Goal: Navigation & Orientation: Find specific page/section

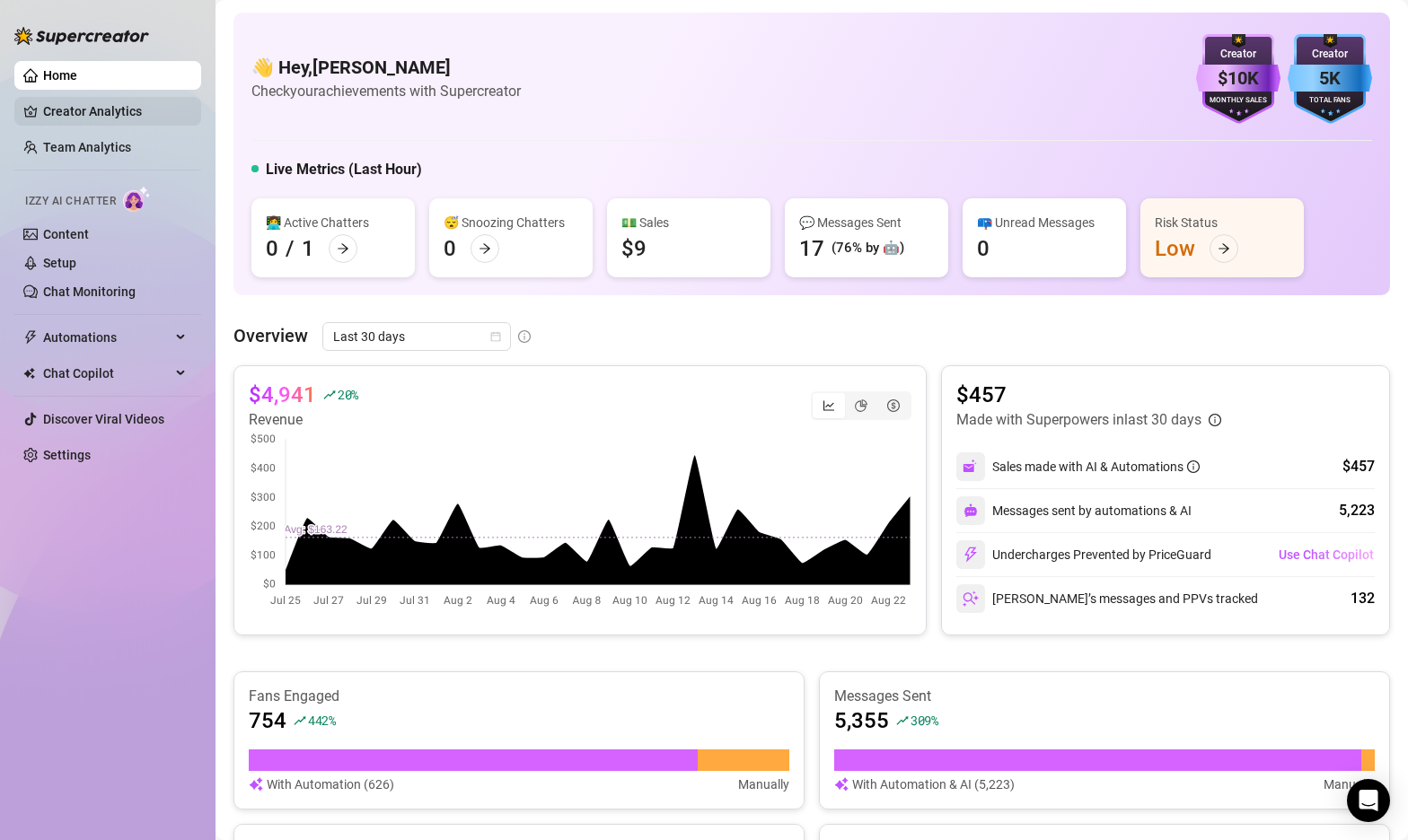
click at [85, 105] on link "Creator Analytics" at bounding box center [115, 111] width 144 height 28
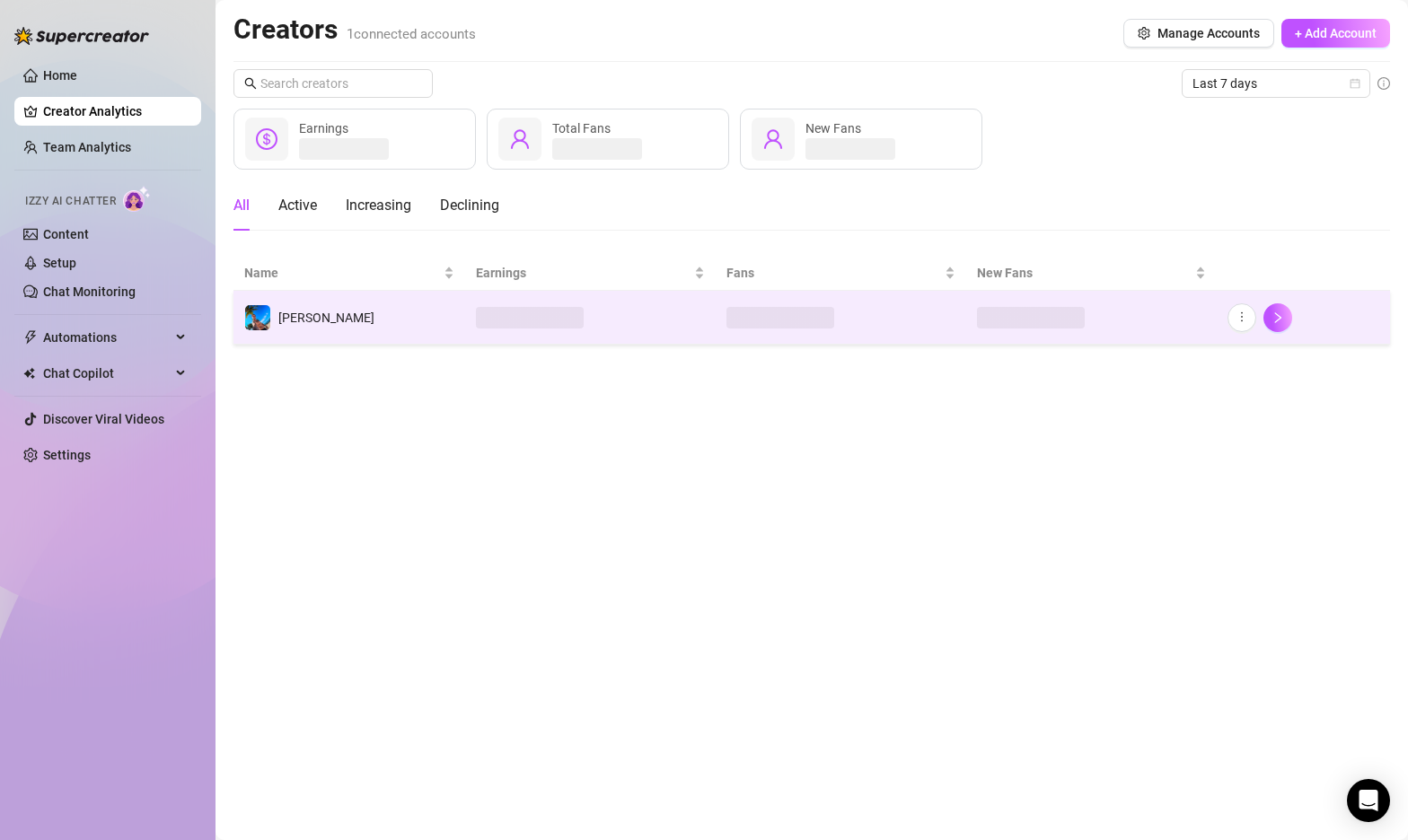
click at [396, 323] on td "[PERSON_NAME]" at bounding box center [349, 317] width 232 height 54
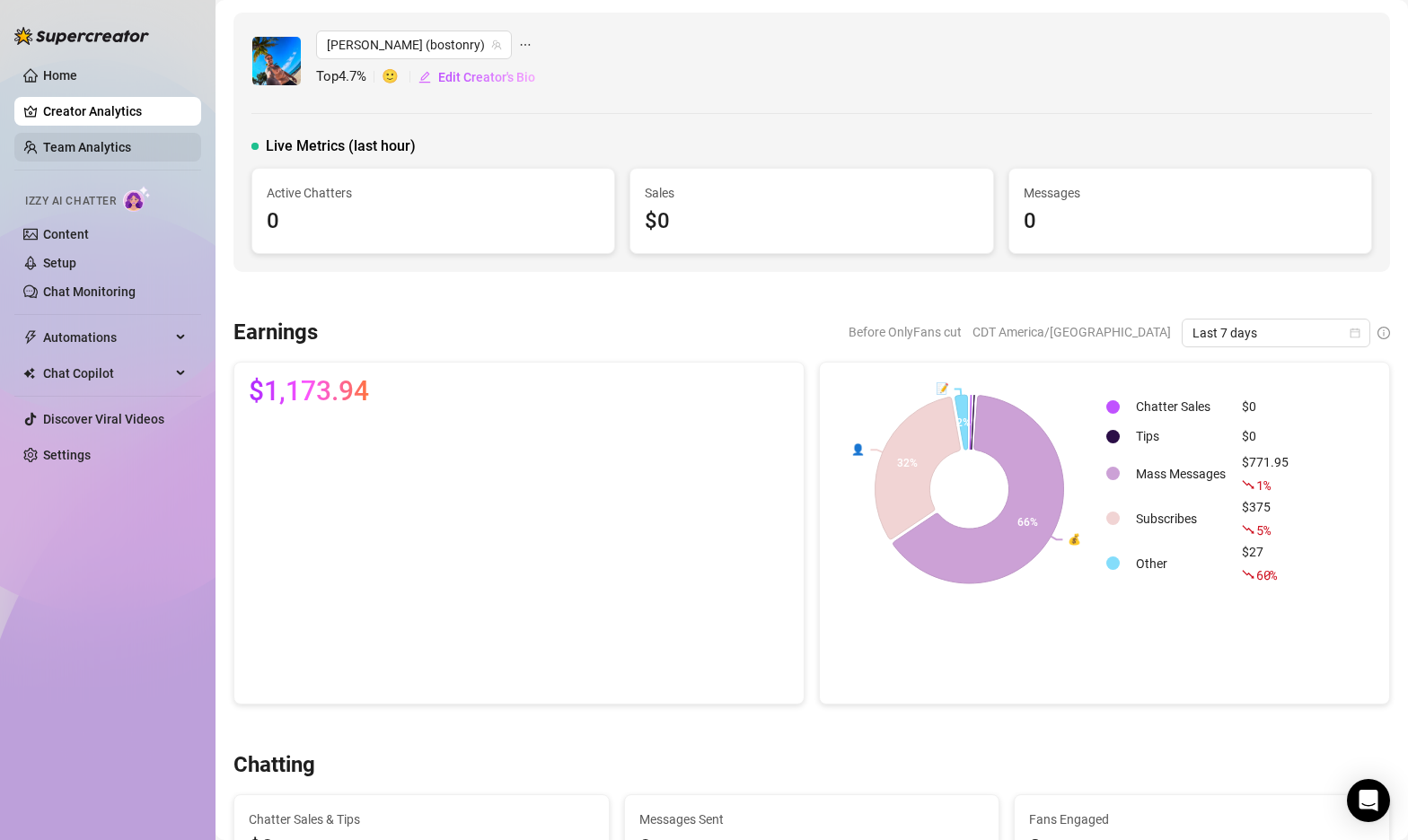
click at [64, 143] on link "Team Analytics" at bounding box center [87, 148] width 88 height 15
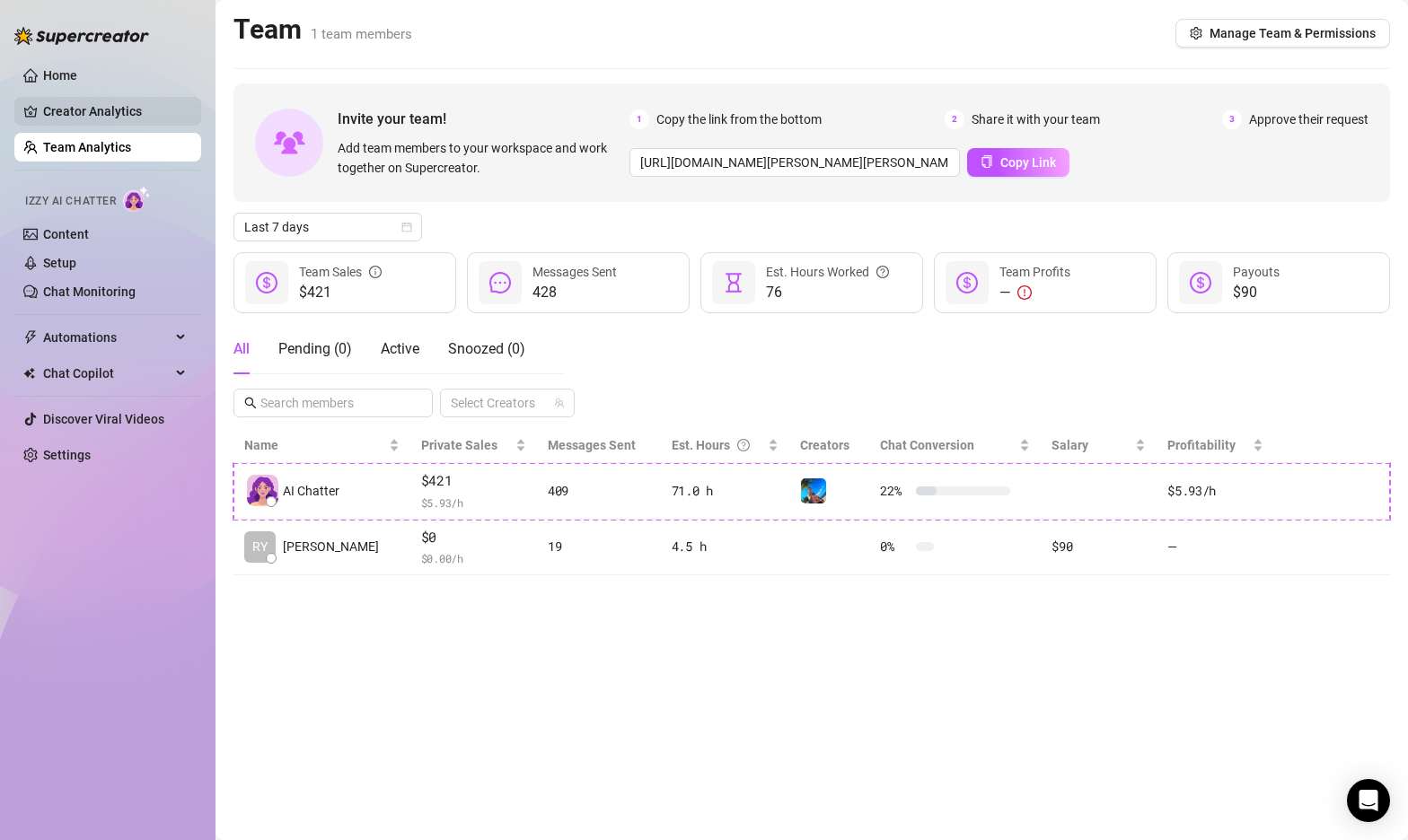
click at [62, 104] on link "Creator Analytics" at bounding box center [115, 111] width 144 height 28
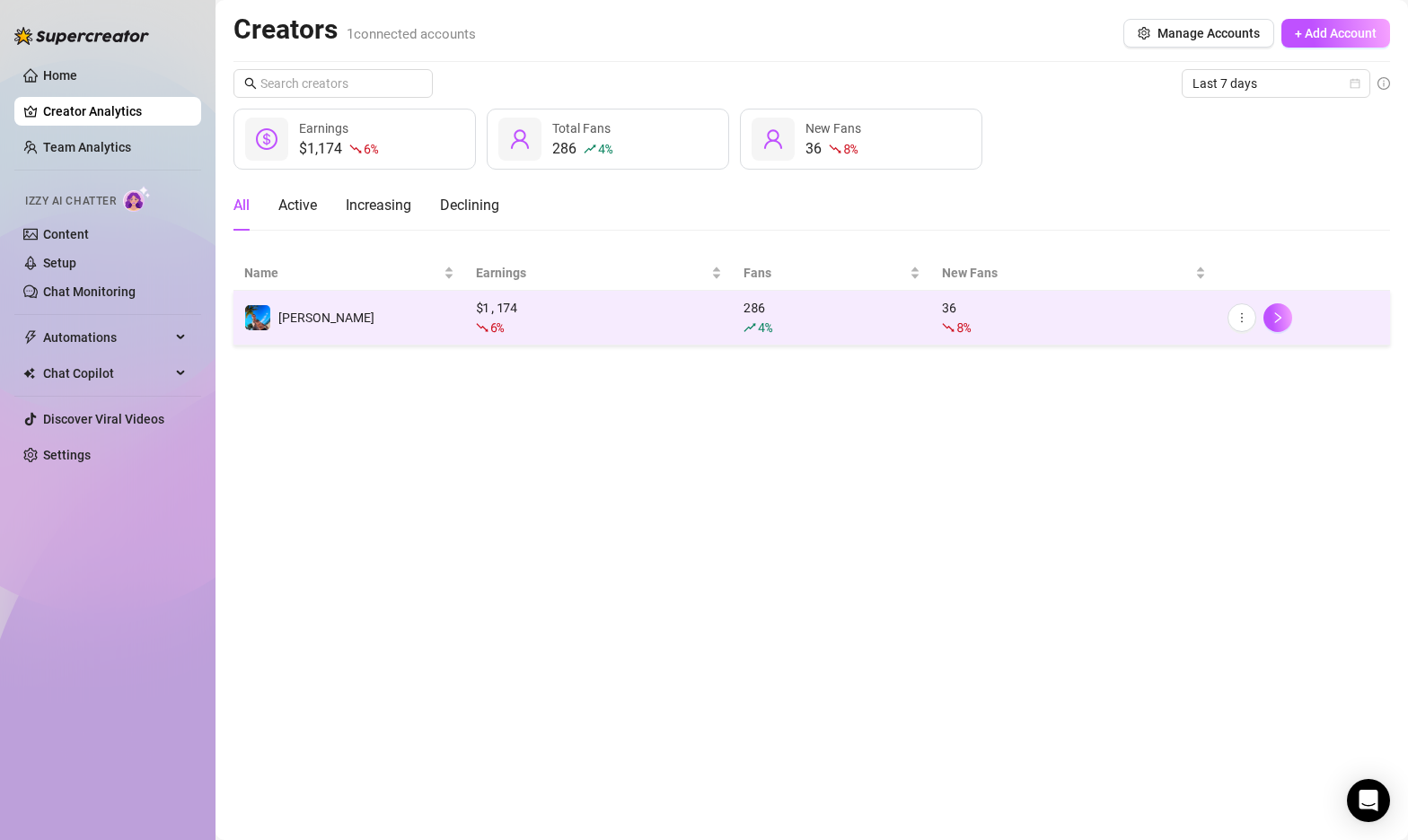
click at [637, 320] on div "6 %" at bounding box center [599, 328] width 247 height 20
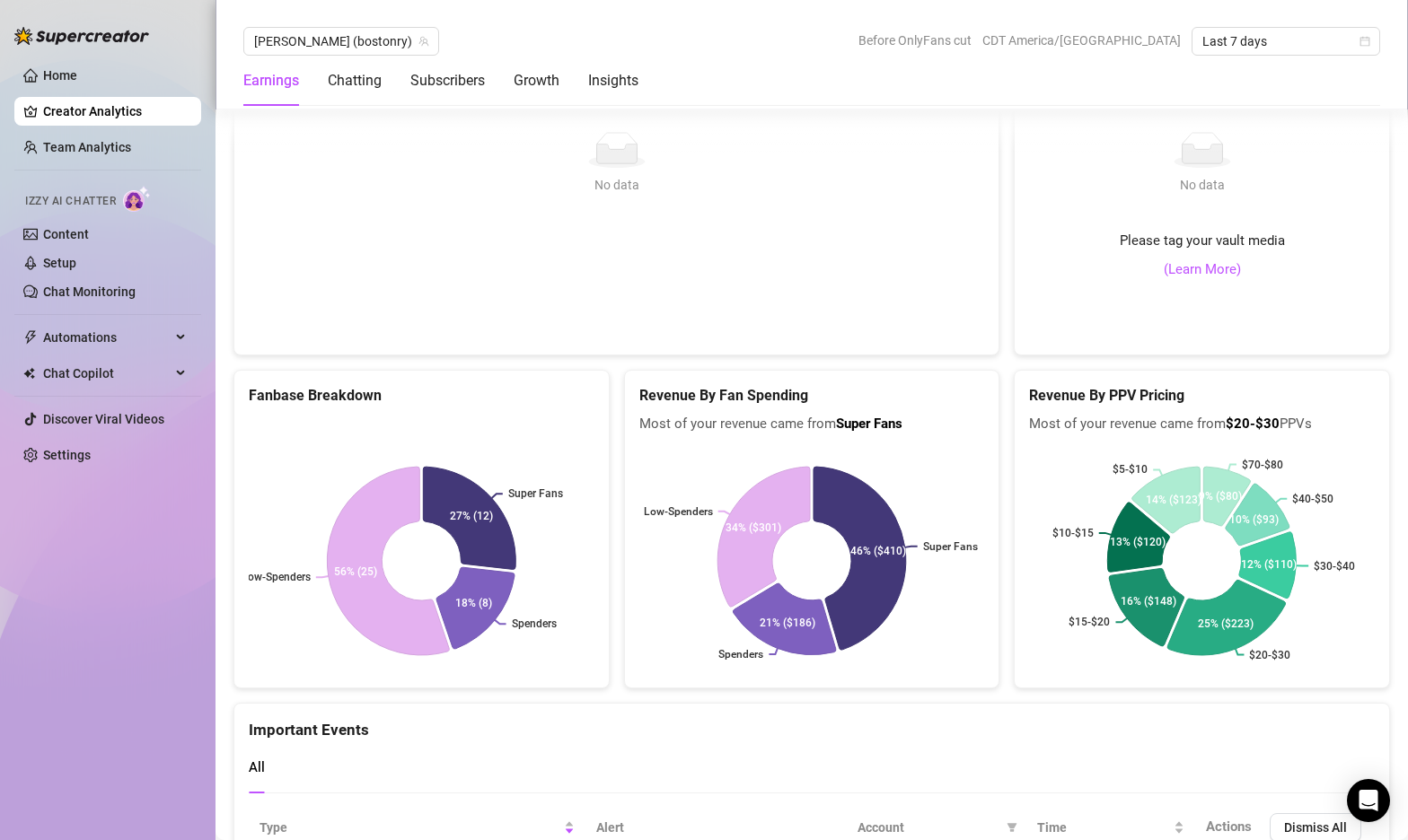
scroll to position [3437, 0]
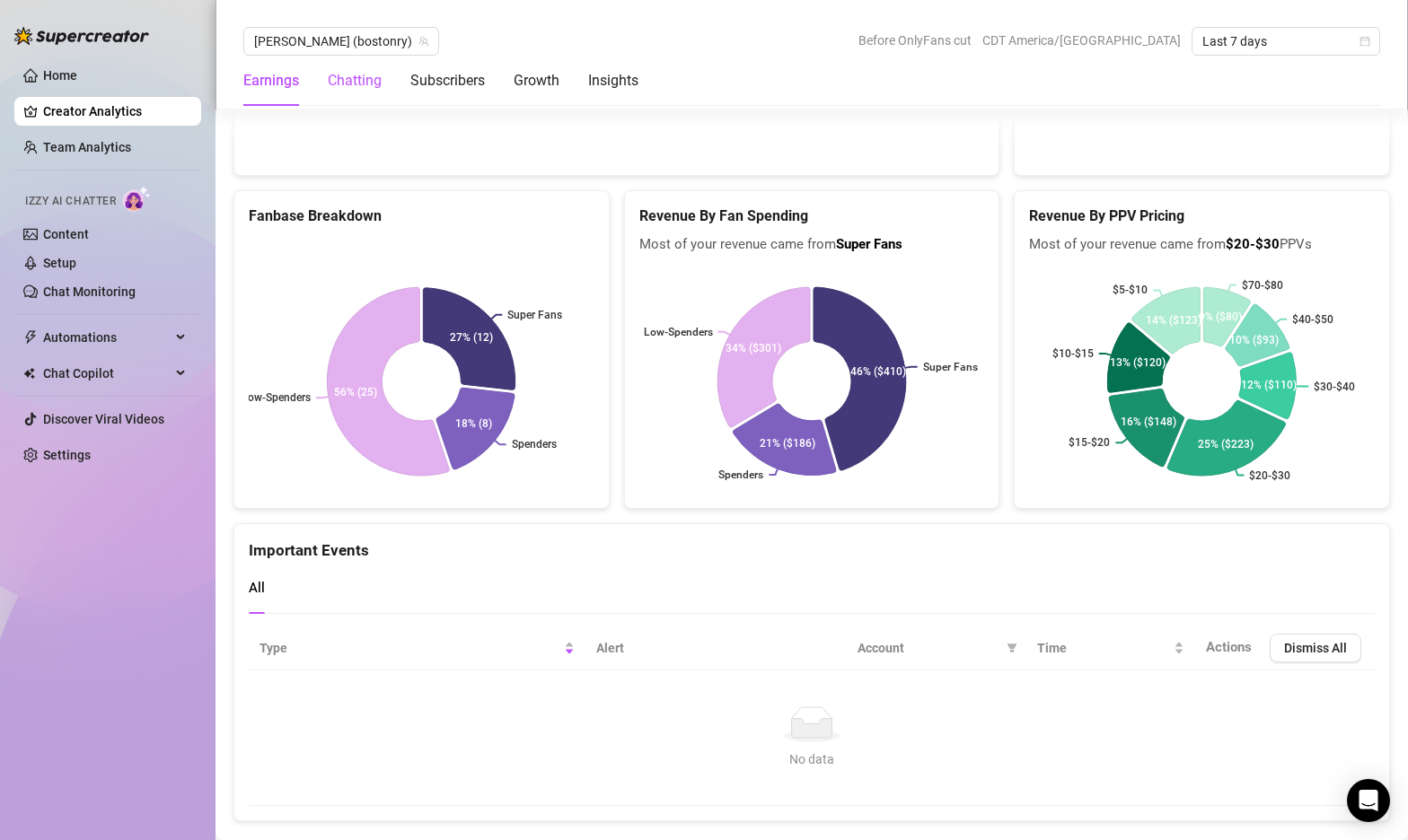
click at [355, 82] on div "Chatting" at bounding box center [354, 80] width 54 height 21
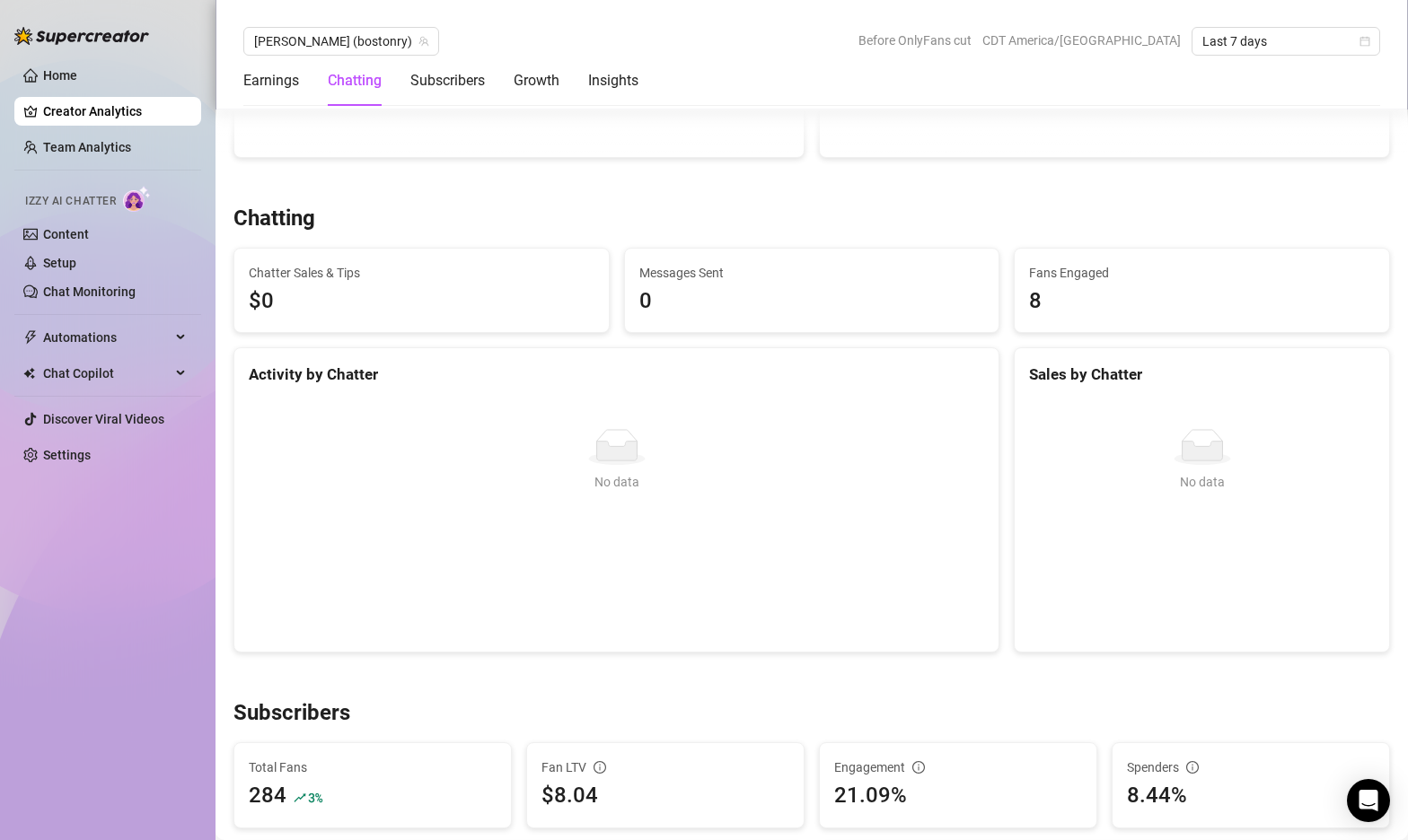
scroll to position [502, 0]
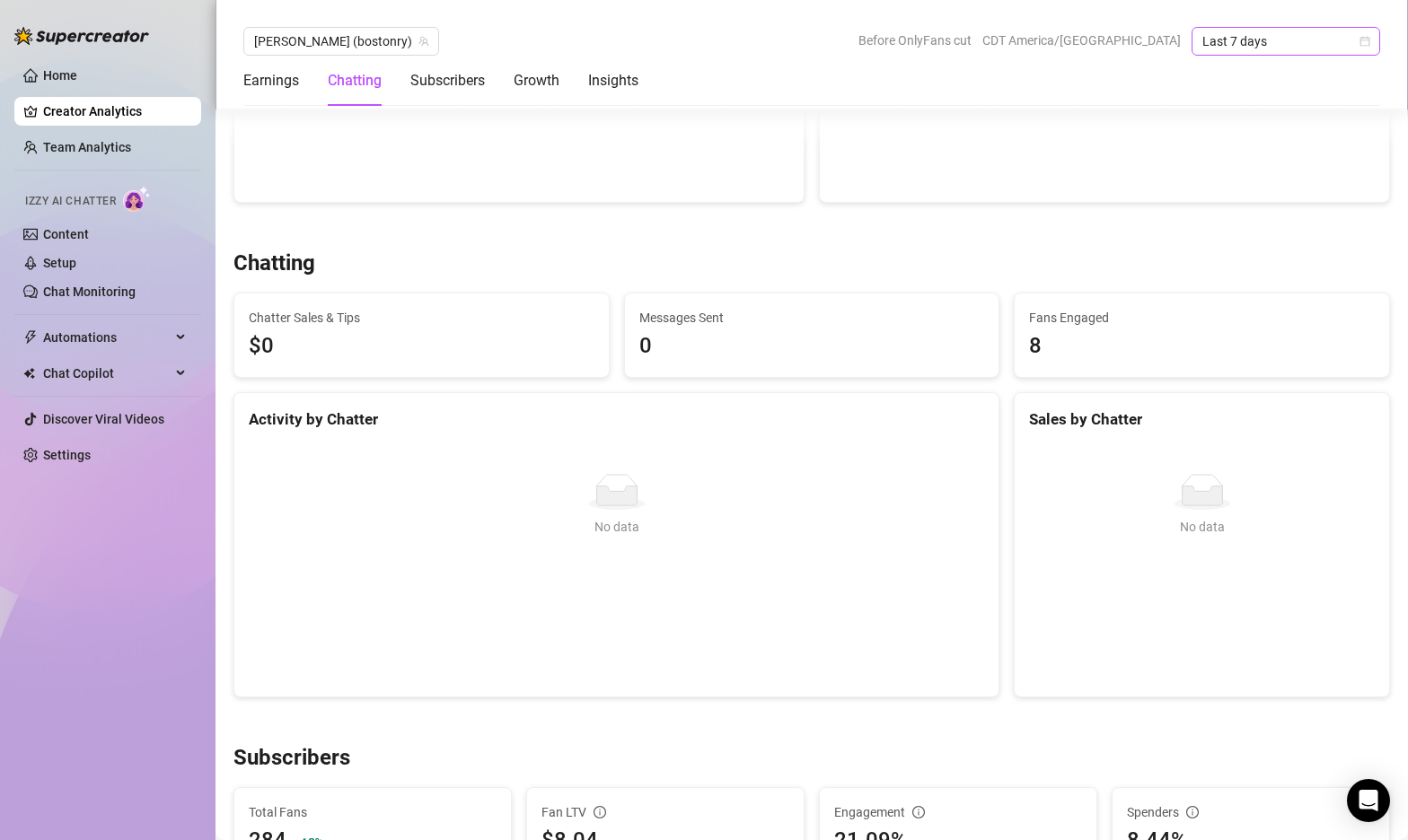
click at [1362, 38] on icon "calendar" at bounding box center [1365, 41] width 10 height 10
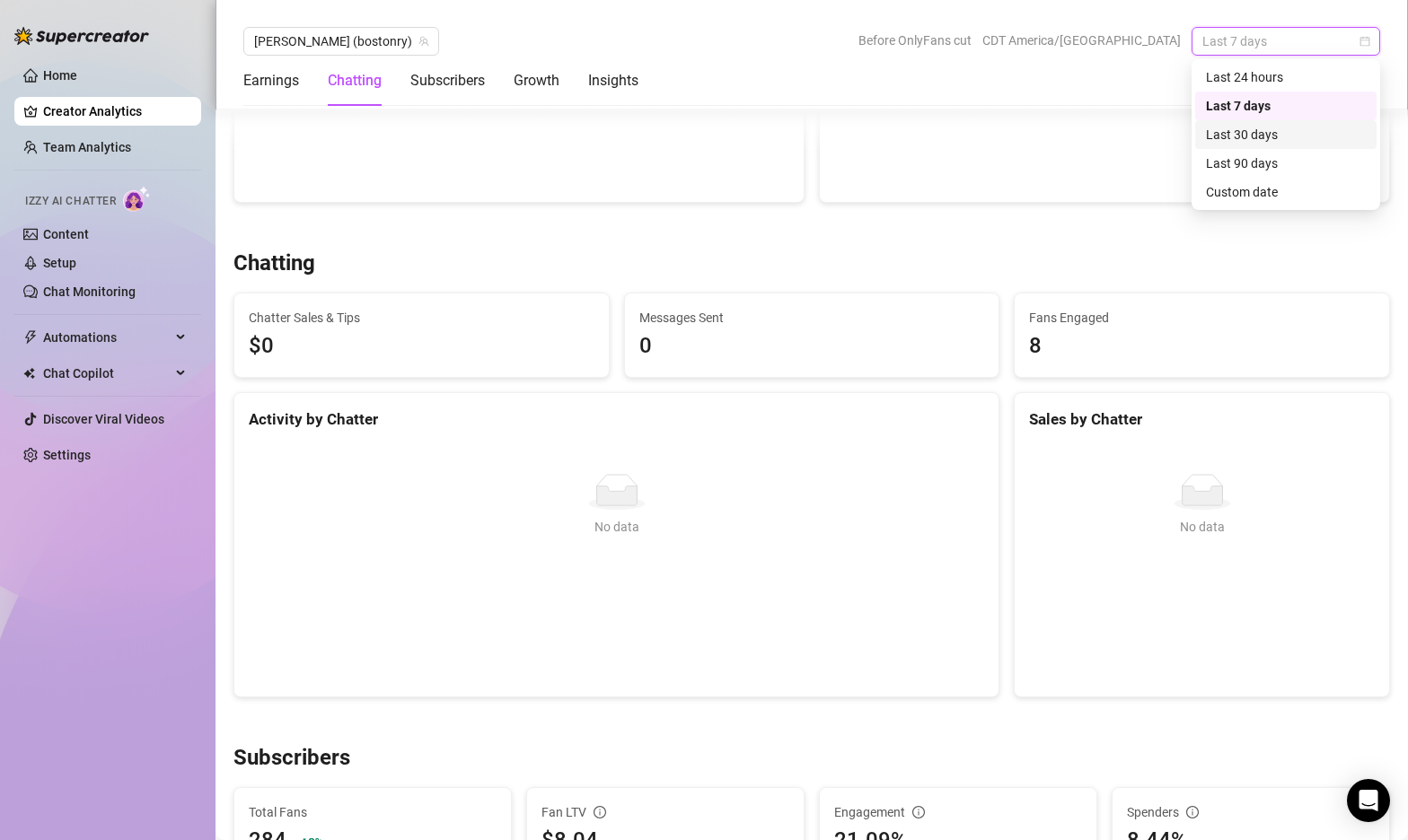
click at [1247, 142] on div "Last 30 days" at bounding box center [1286, 135] width 160 height 20
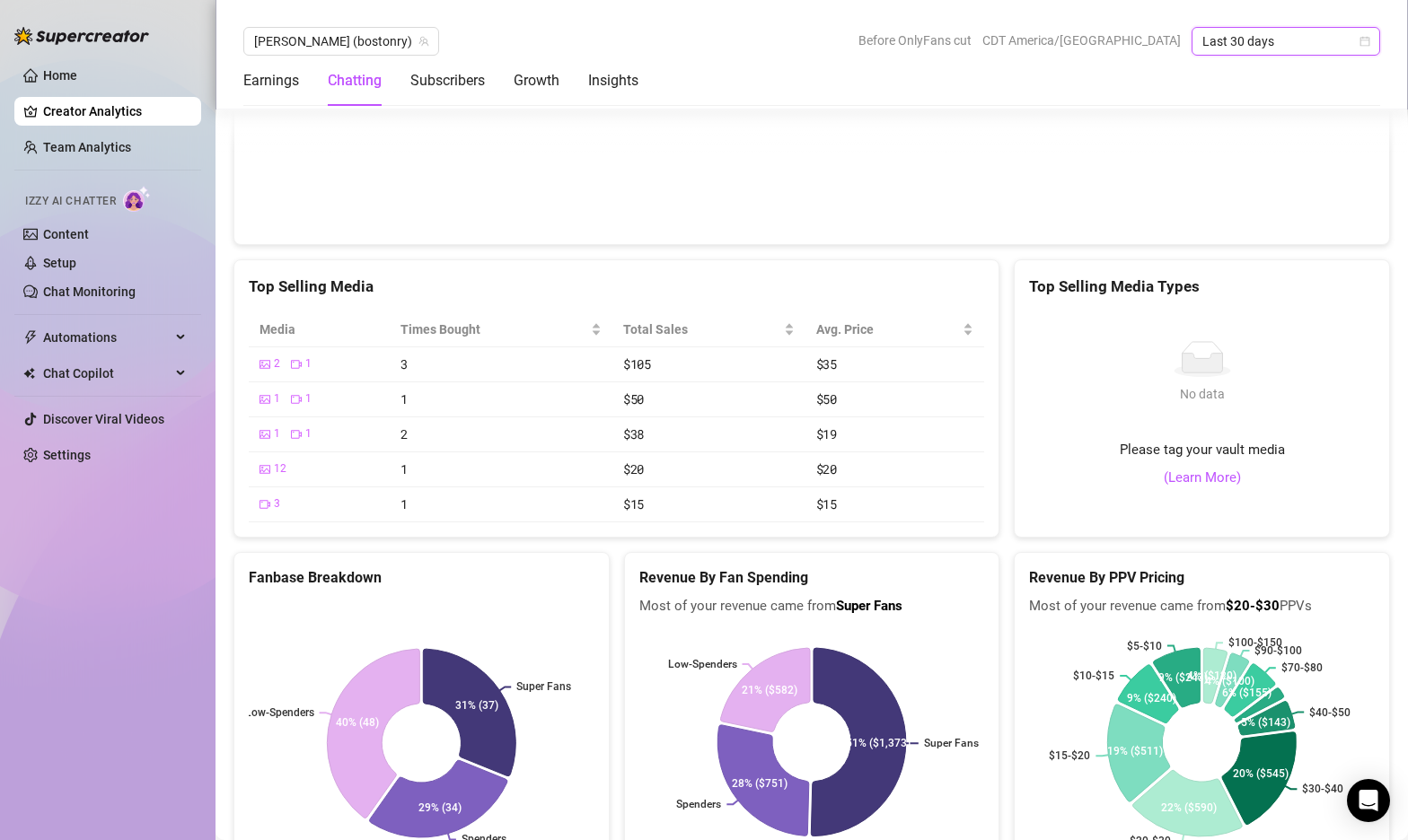
scroll to position [3013, 0]
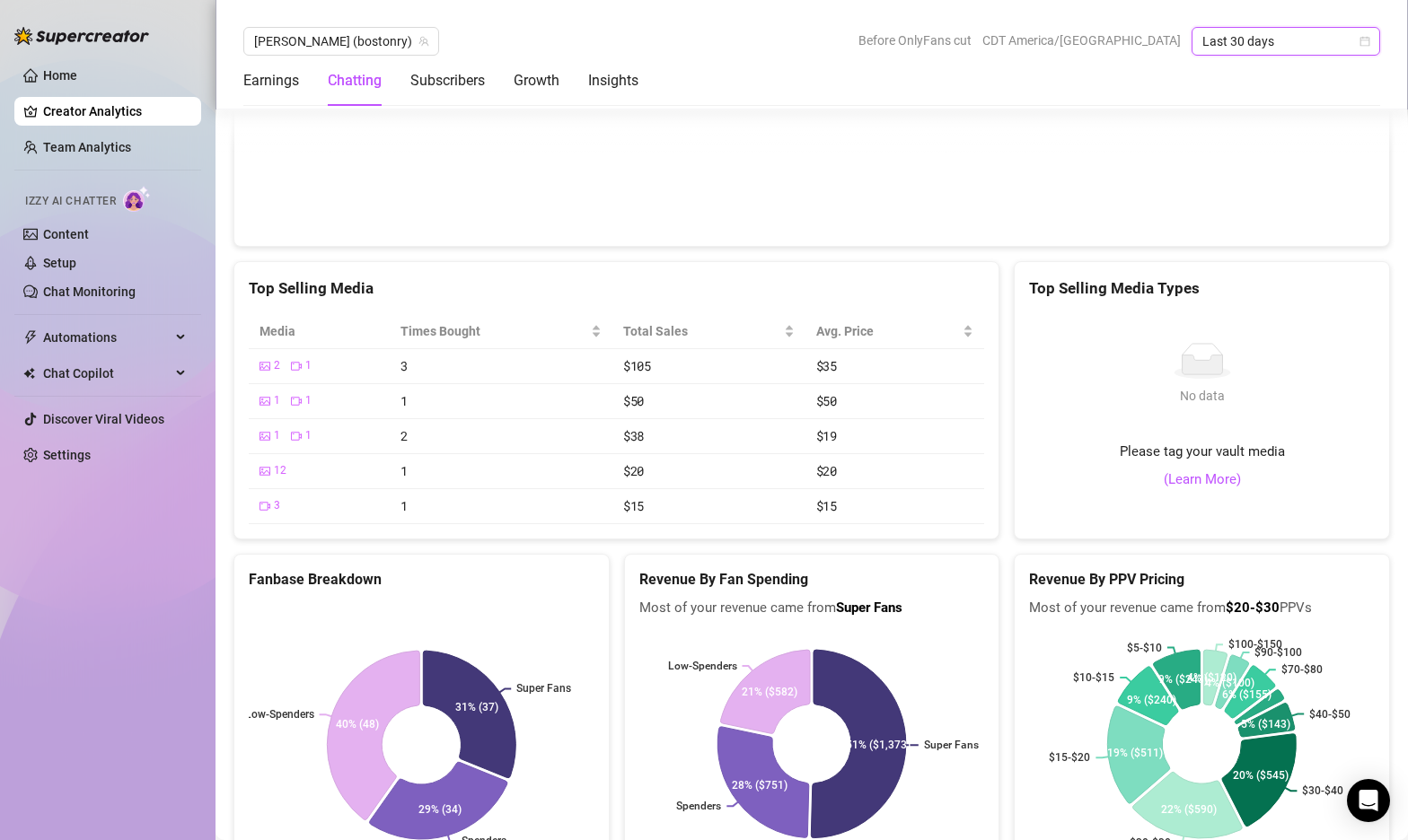
click at [1362, 39] on icon "calendar" at bounding box center [1365, 41] width 11 height 11
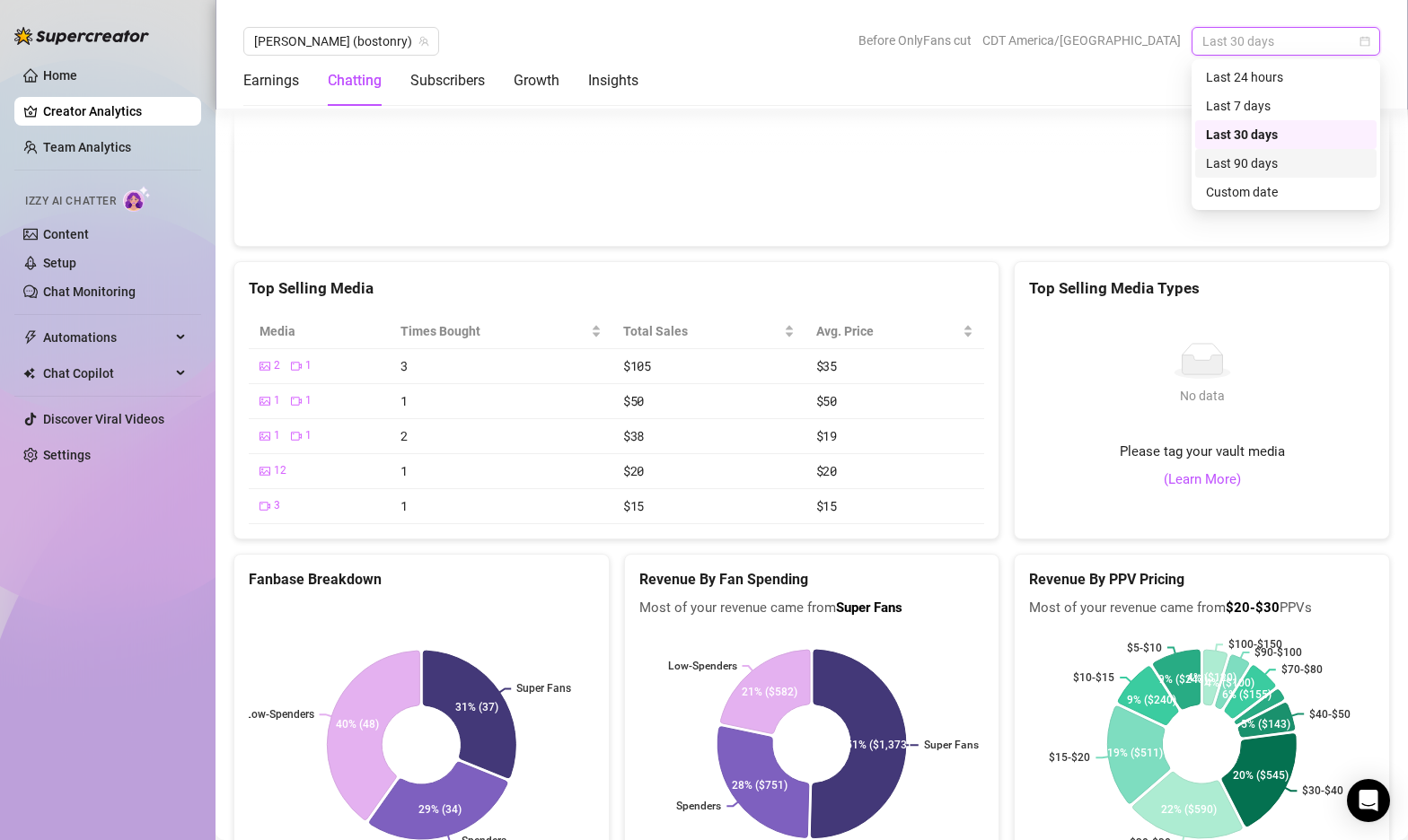
click at [1267, 164] on div "Last 90 days" at bounding box center [1286, 163] width 160 height 20
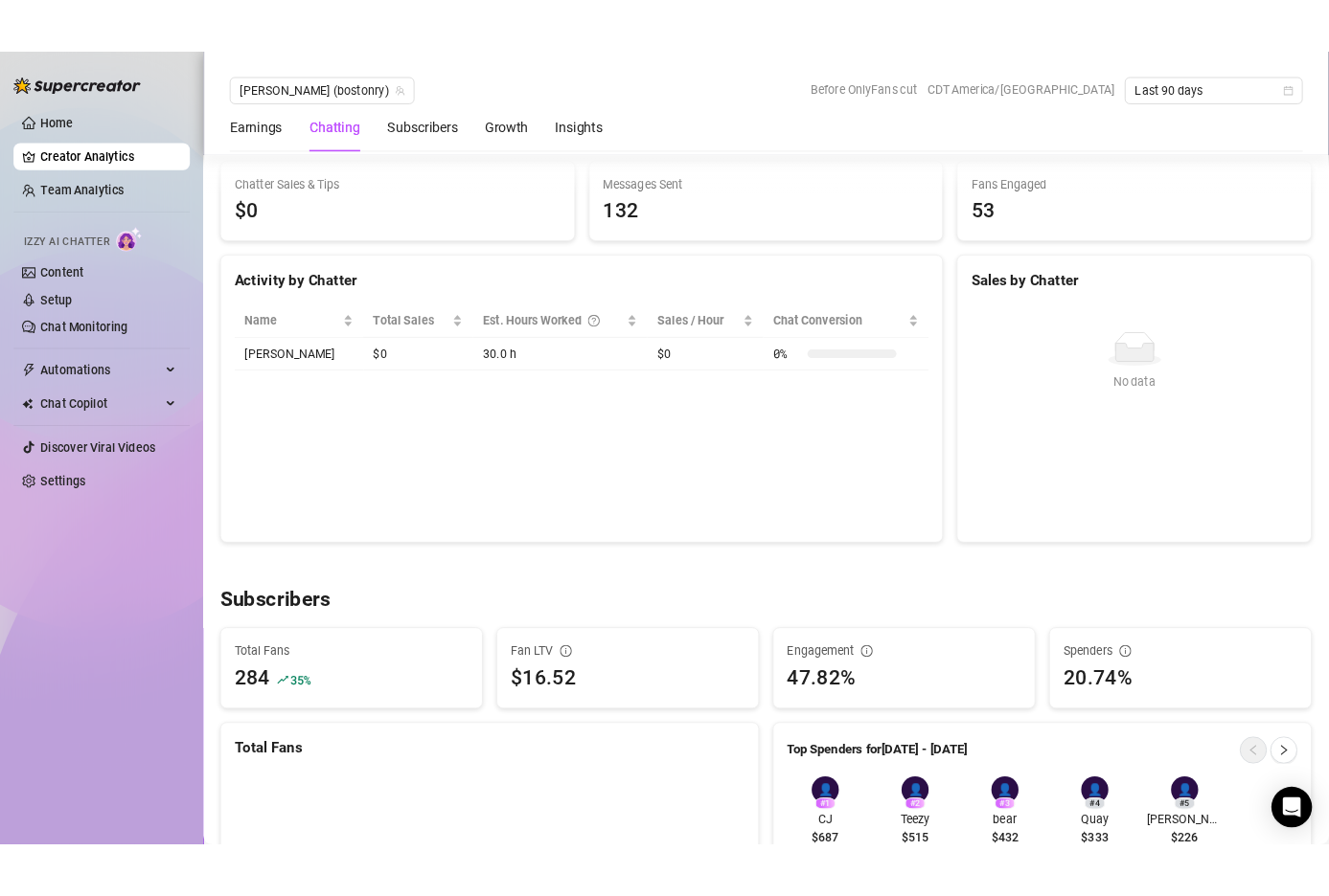
scroll to position [0, 0]
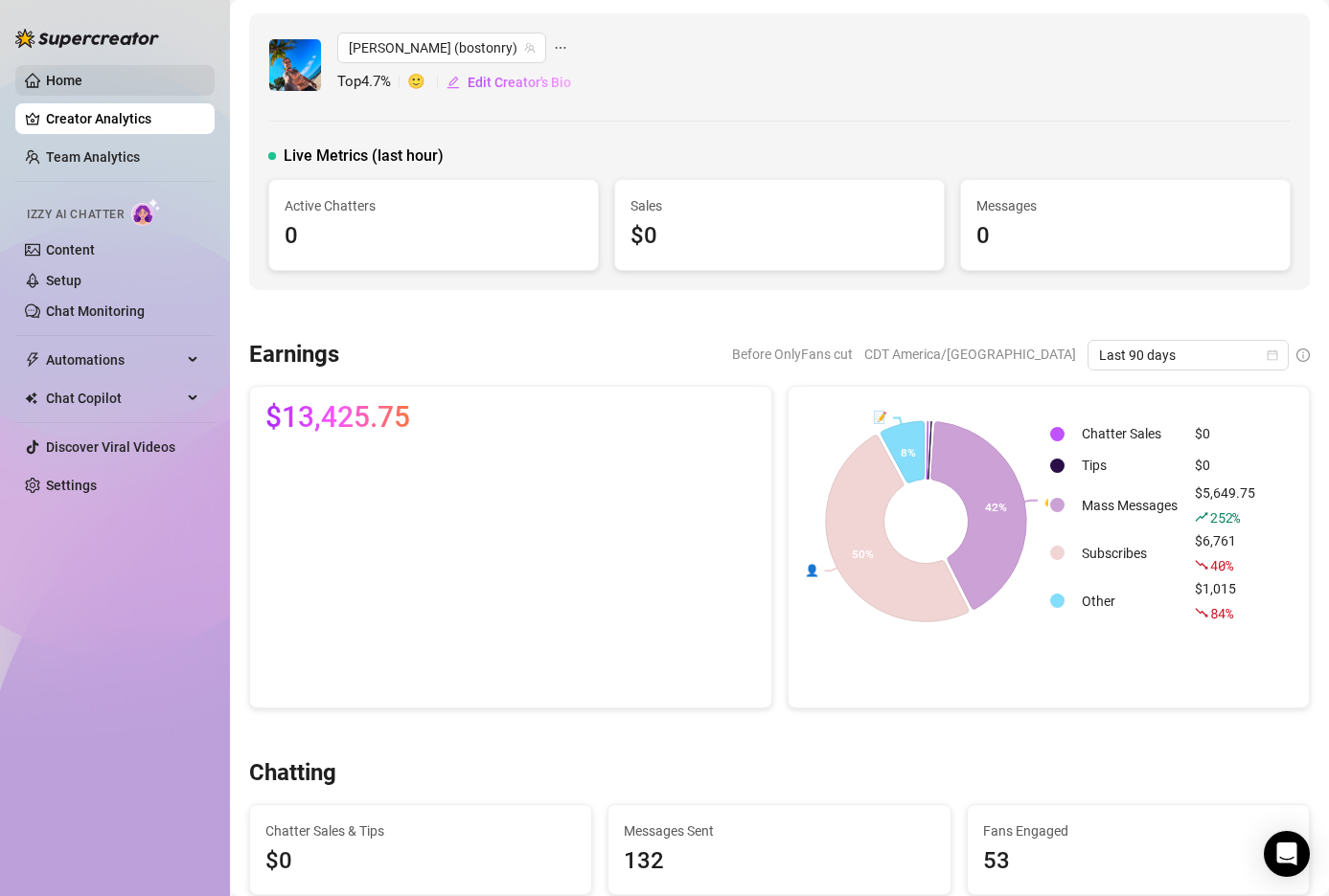
click at [82, 78] on link "Home" at bounding box center [64, 80] width 36 height 16
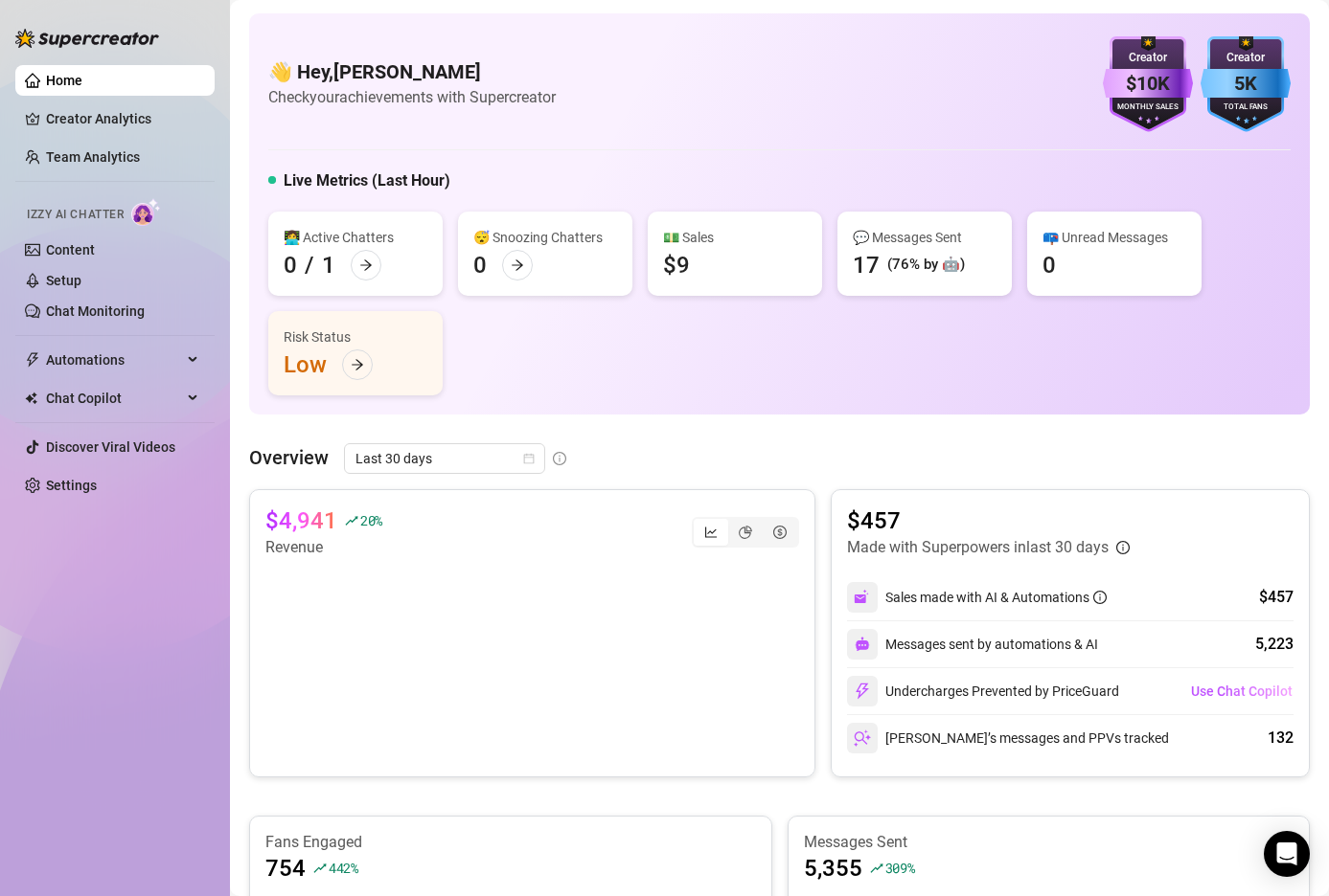
click at [118, 537] on div "Home Creator Analytics Team Analytics Izzy AI Chatter Content Setup Chat Monito…" at bounding box center [115, 439] width 200 height 879
click at [877, 354] on div "👩‍💻 Active Chatters 0 / 1 😴 Snoozing Chatters 0 💵 Sales $0 💬 Messages Sent 13 (…" at bounding box center [779, 303] width 1023 height 184
click at [674, 48] on div "👋 Hey, [PERSON_NAME] Check your achievements with Supercreator $10K Creator Mon…" at bounding box center [779, 84] width 1023 height 96
click at [84, 129] on link "Creator Analytics" at bounding box center [122, 118] width 154 height 30
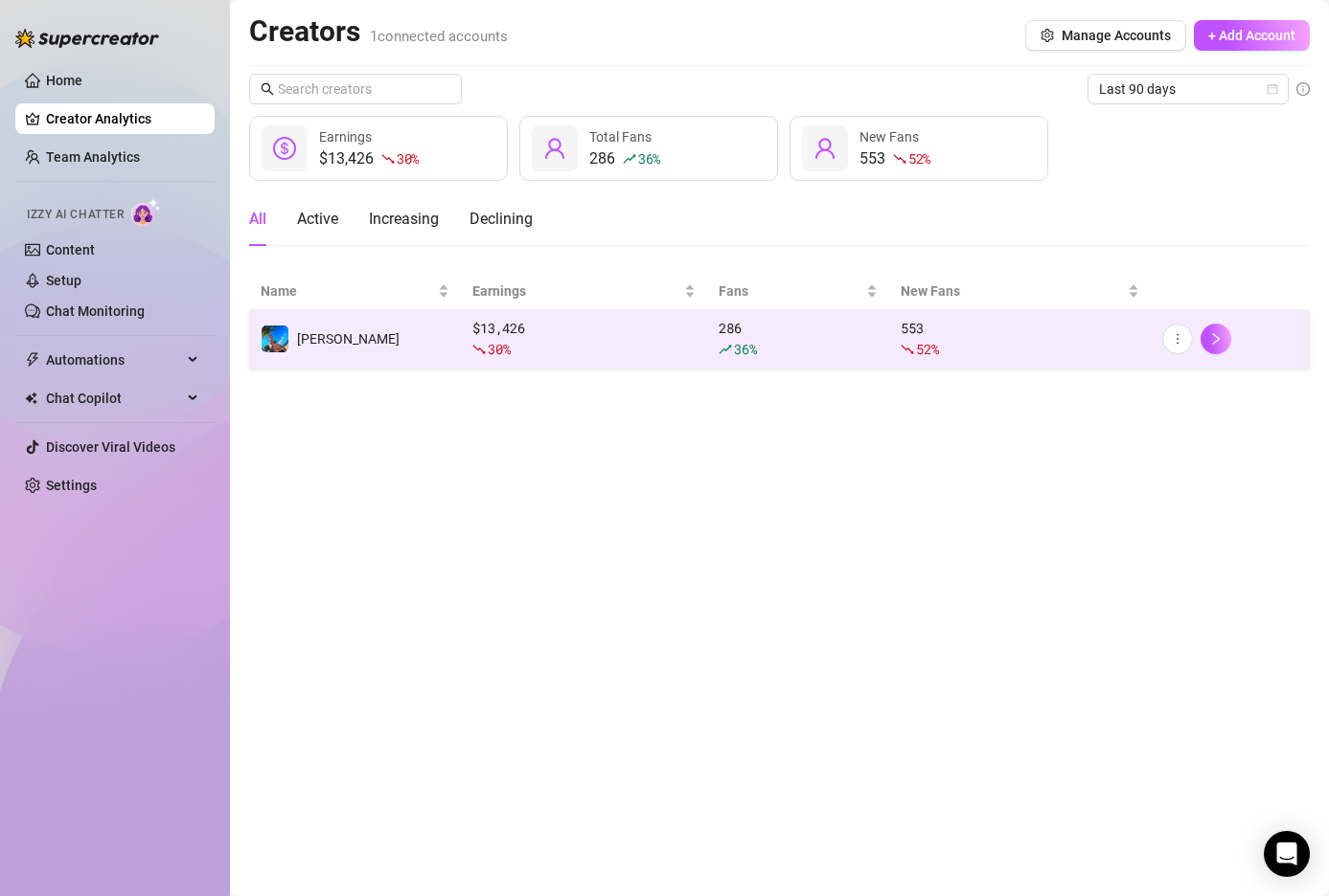
click at [855, 339] on div "36 %" at bounding box center [798, 350] width 160 height 22
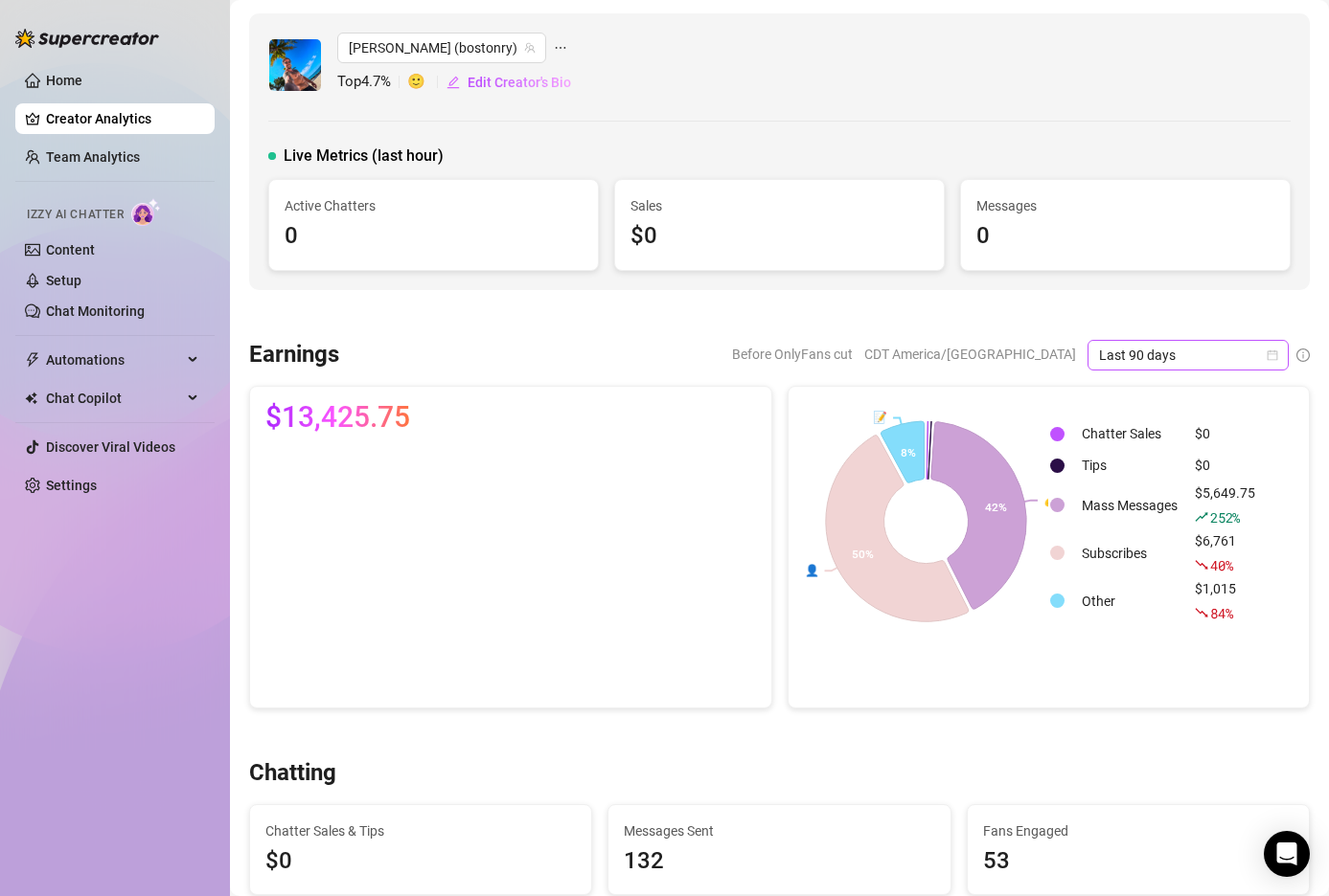
click at [1275, 355] on icon "calendar" at bounding box center [1272, 355] width 12 height 12
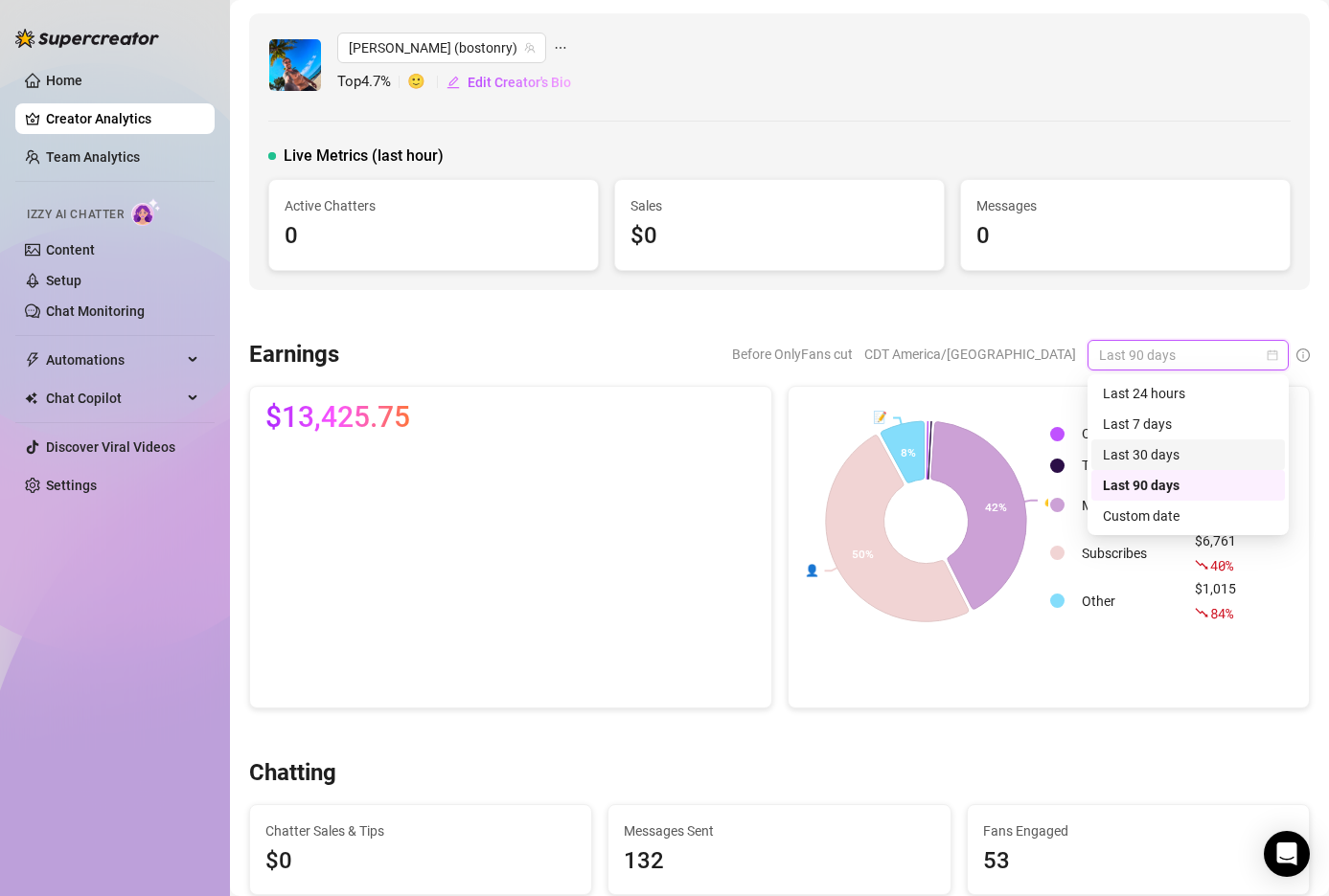
click at [1156, 451] on div "Last 30 days" at bounding box center [1188, 455] width 170 height 22
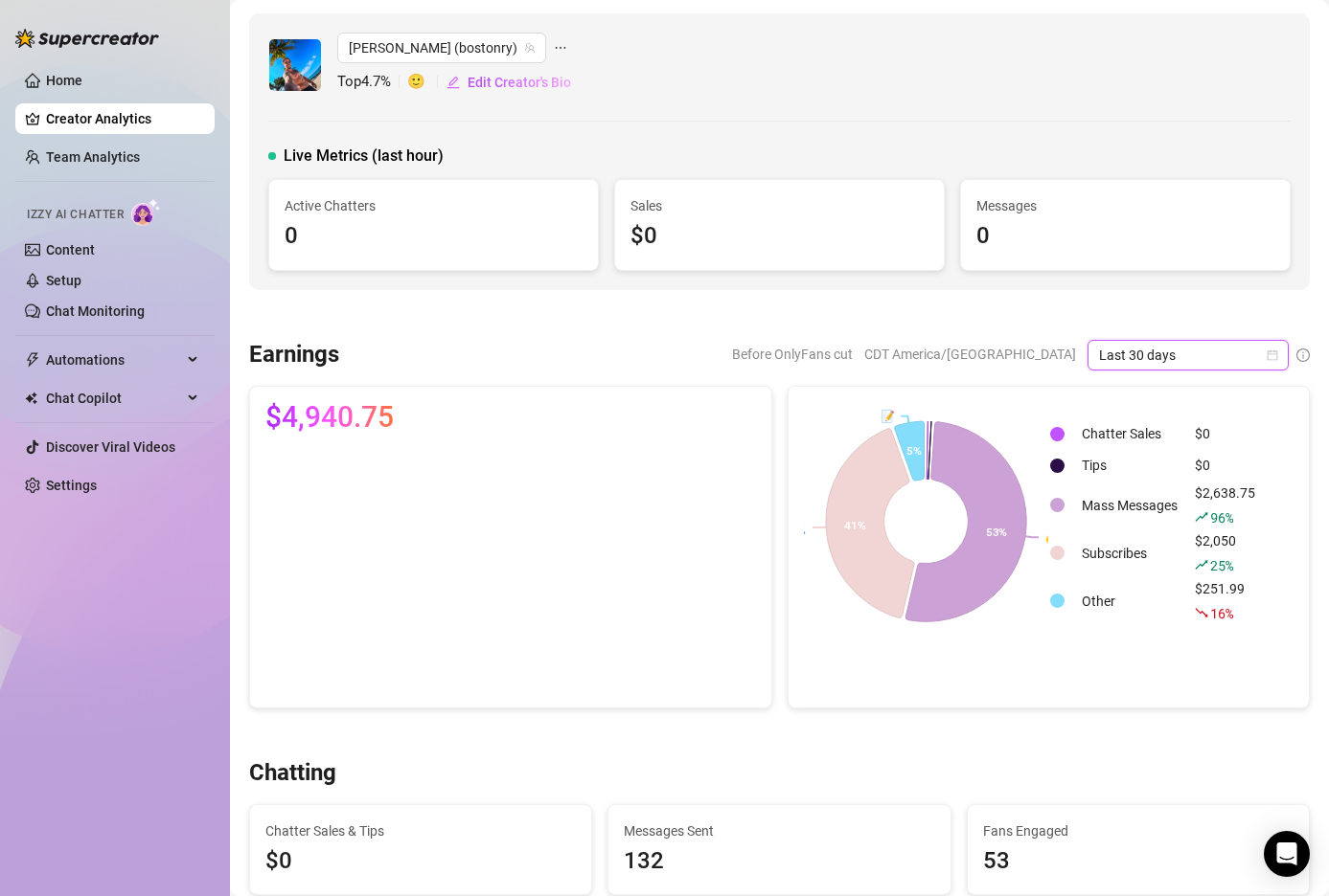
click at [758, 340] on div "Before OnlyFans cut CDT America/[GEOGRAPHIC_DATA] Last 30 days Last 30 days" at bounding box center [832, 355] width 955 height 30
click at [79, 75] on link "Home" at bounding box center [64, 80] width 36 height 16
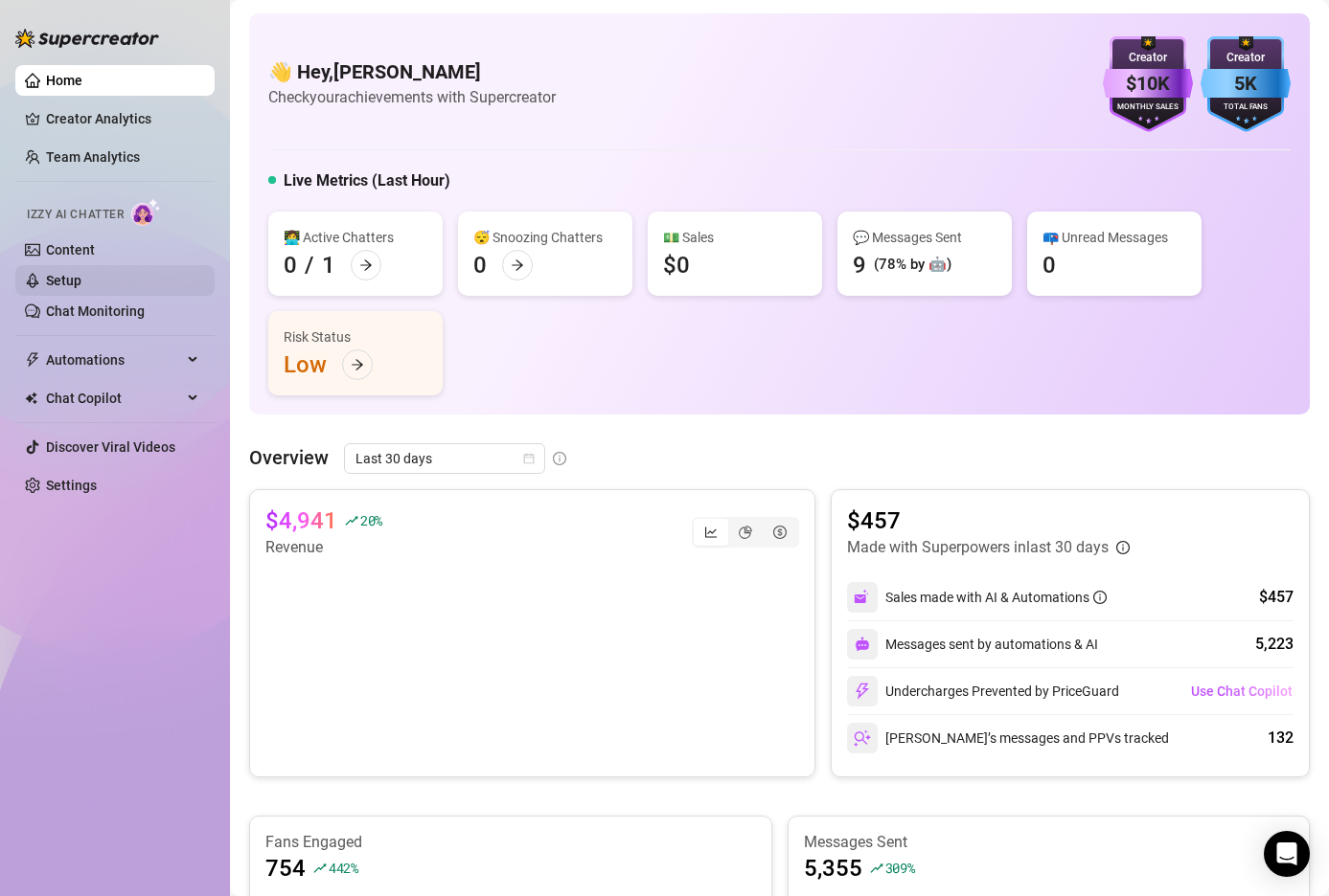
click at [81, 286] on link "Setup" at bounding box center [64, 281] width 35 height 16
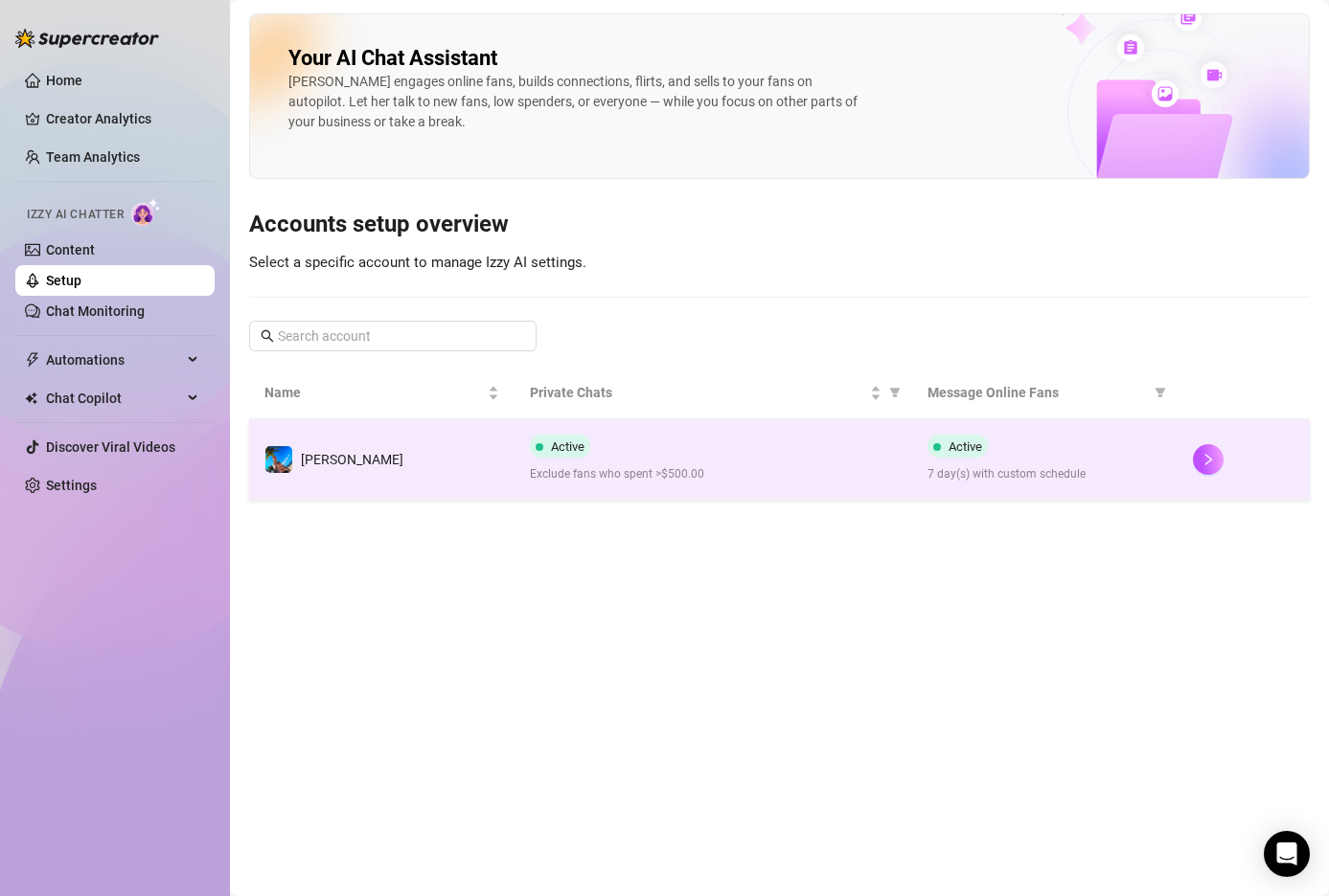
click at [449, 460] on td "[PERSON_NAME]" at bounding box center [382, 460] width 265 height 80
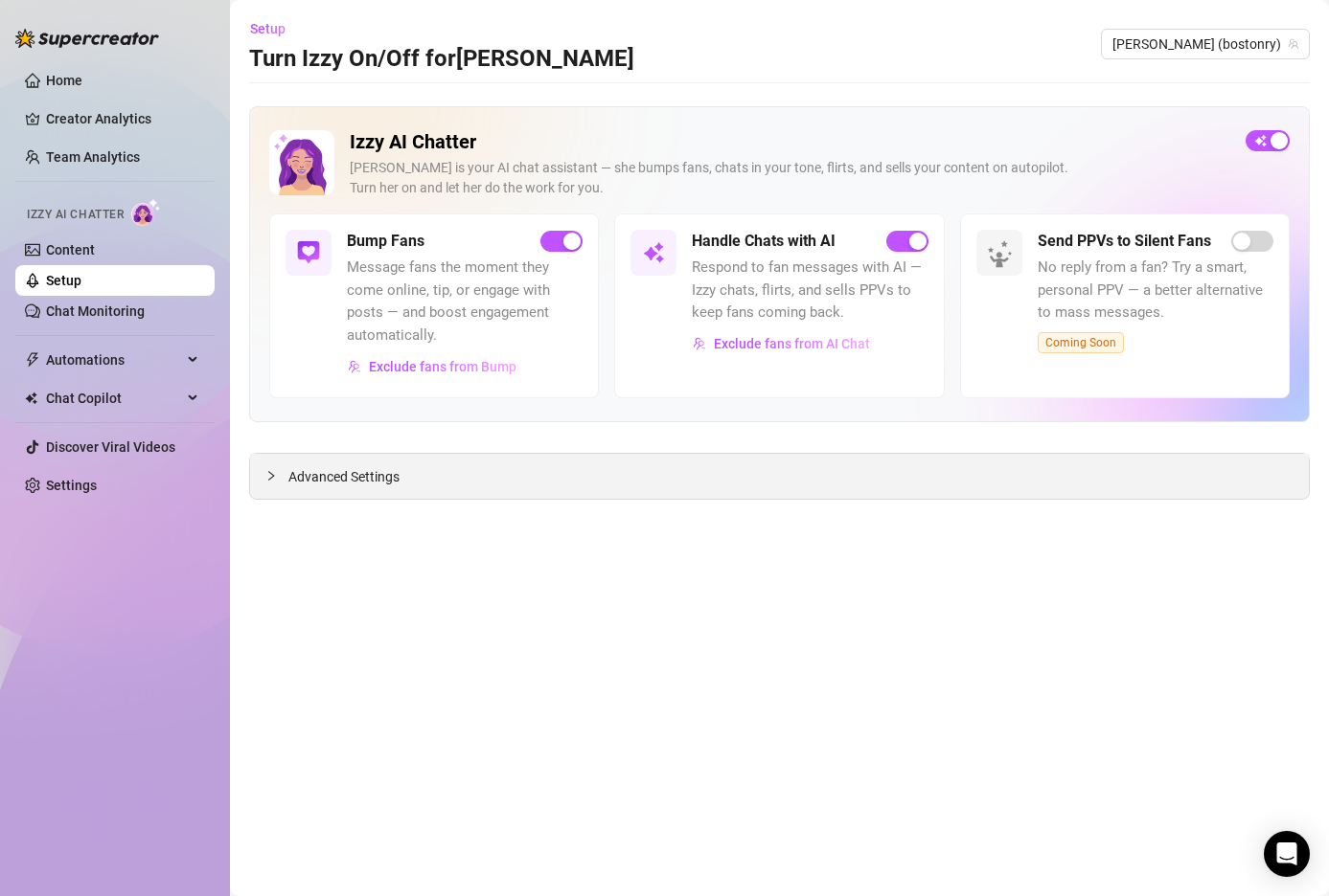
click at [266, 477] on icon "collapsed" at bounding box center [271, 476] width 12 height 12
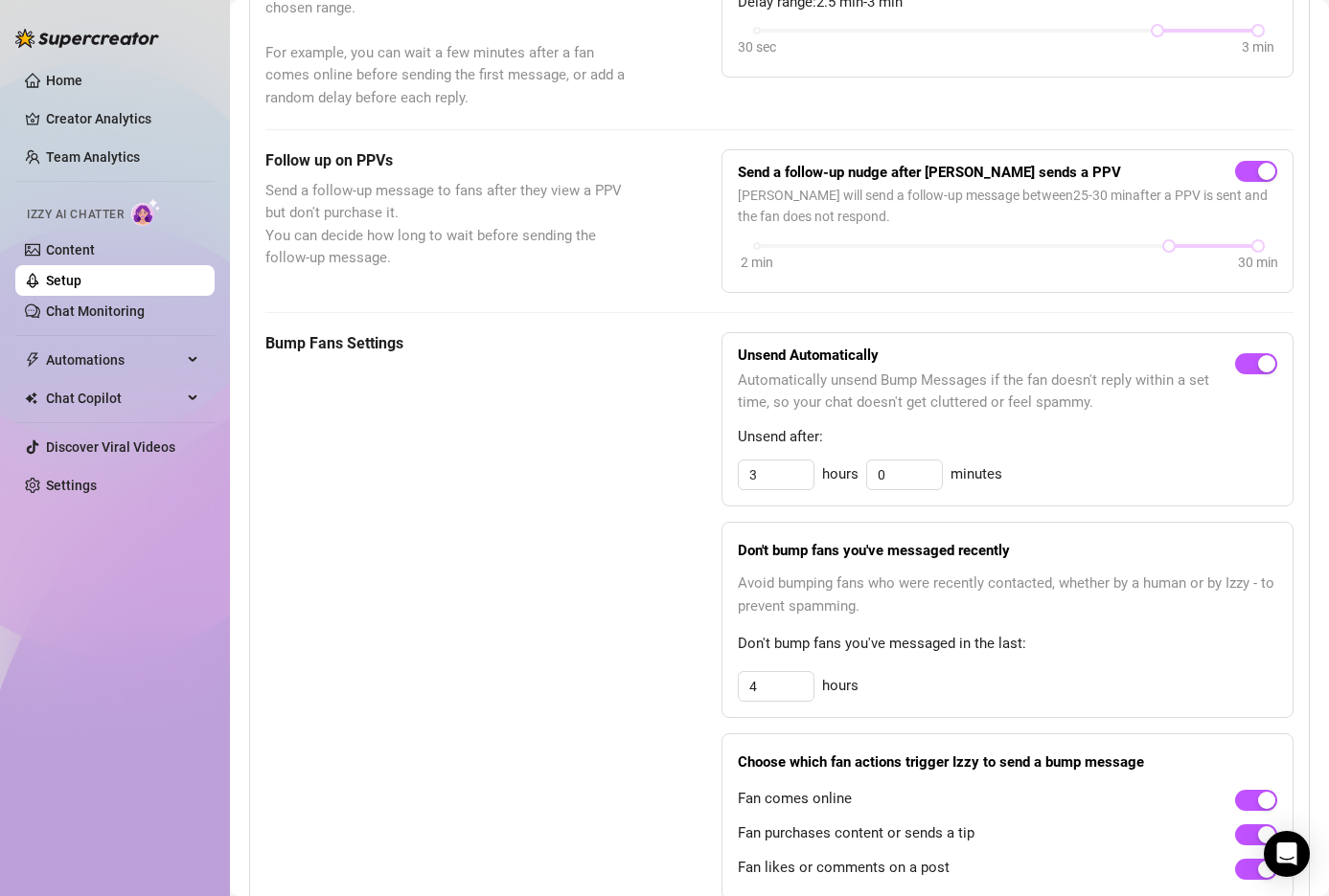
scroll to position [648, 0]
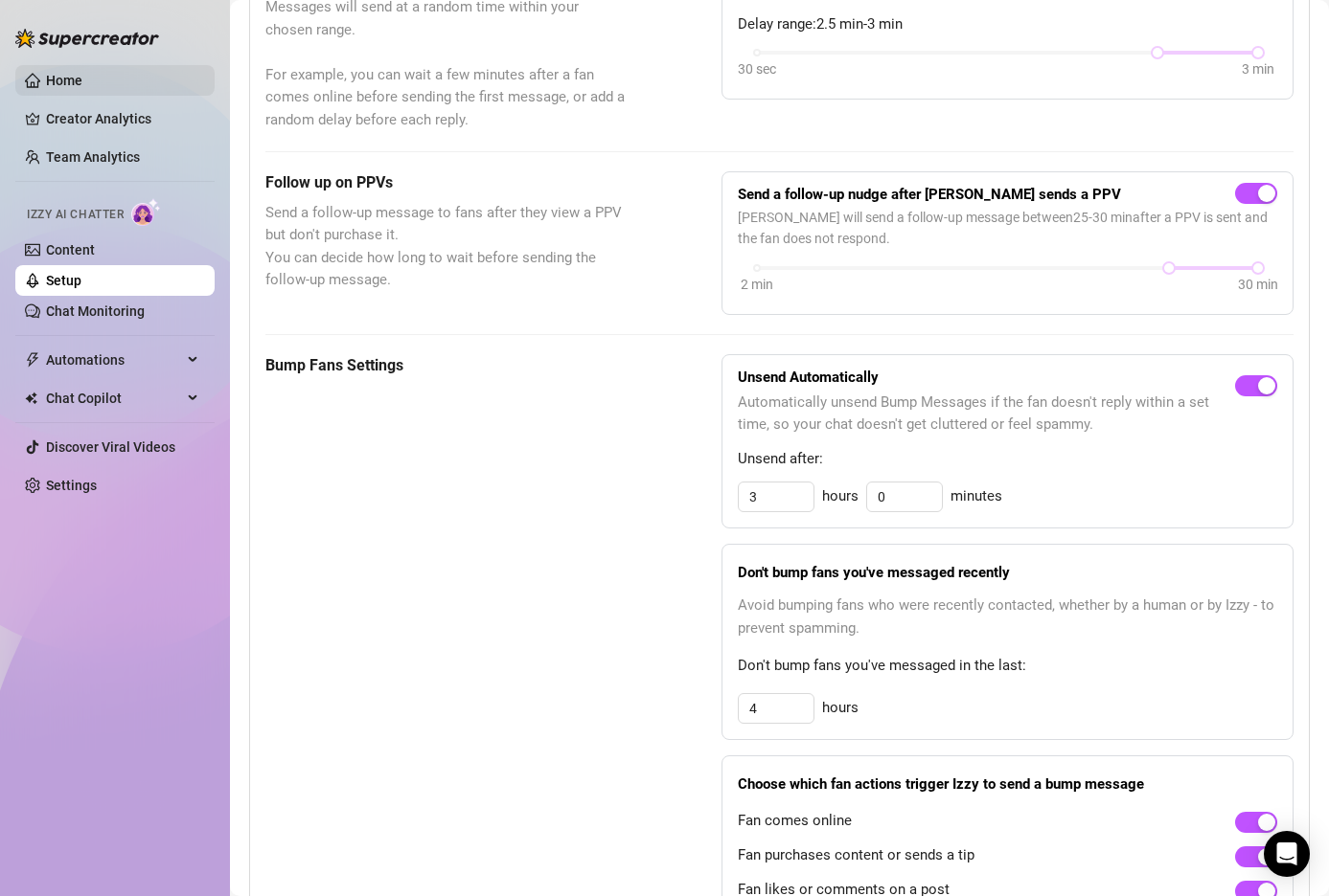
click at [82, 88] on link "Home" at bounding box center [64, 80] width 36 height 16
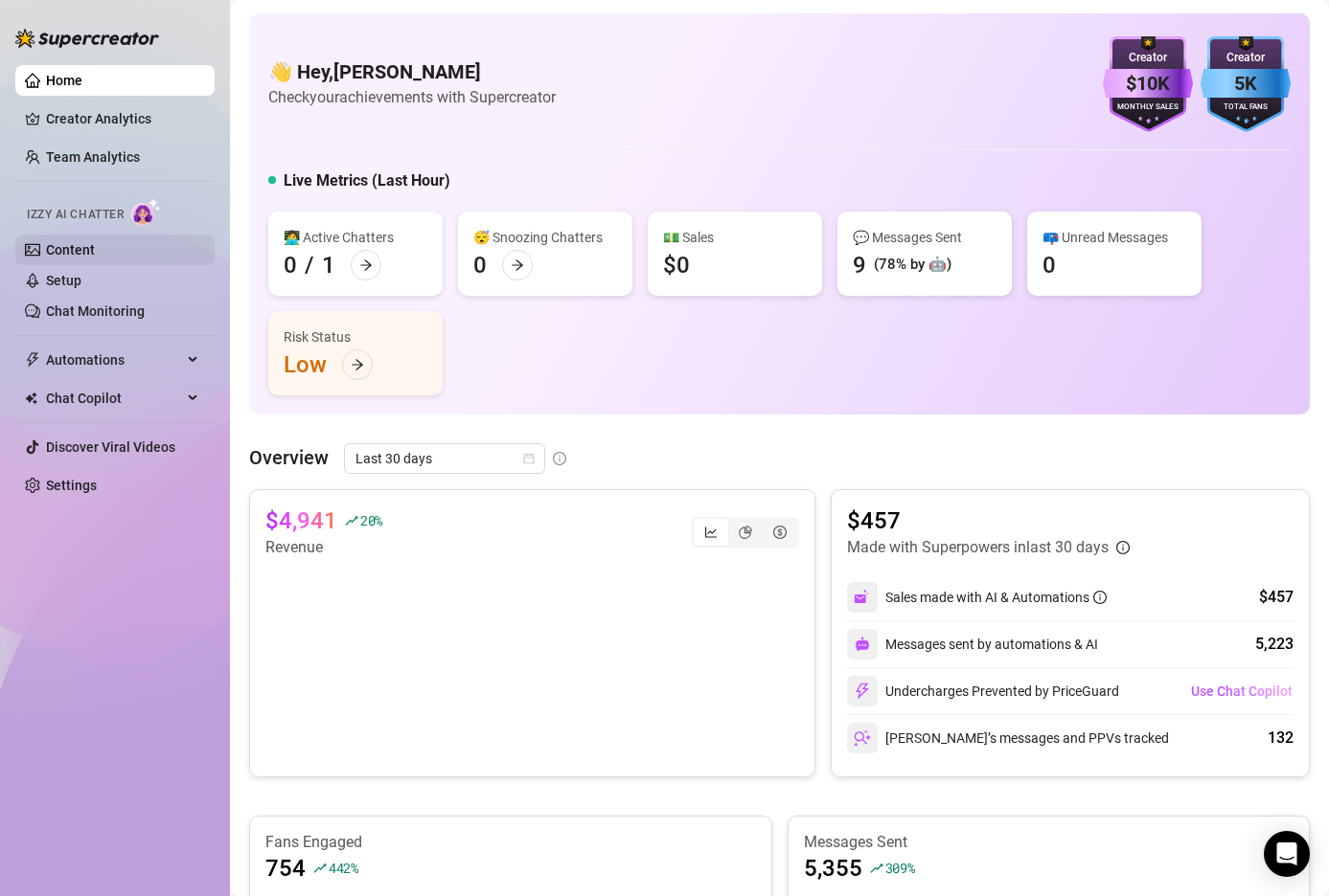
click at [93, 245] on link "Content" at bounding box center [70, 250] width 49 height 16
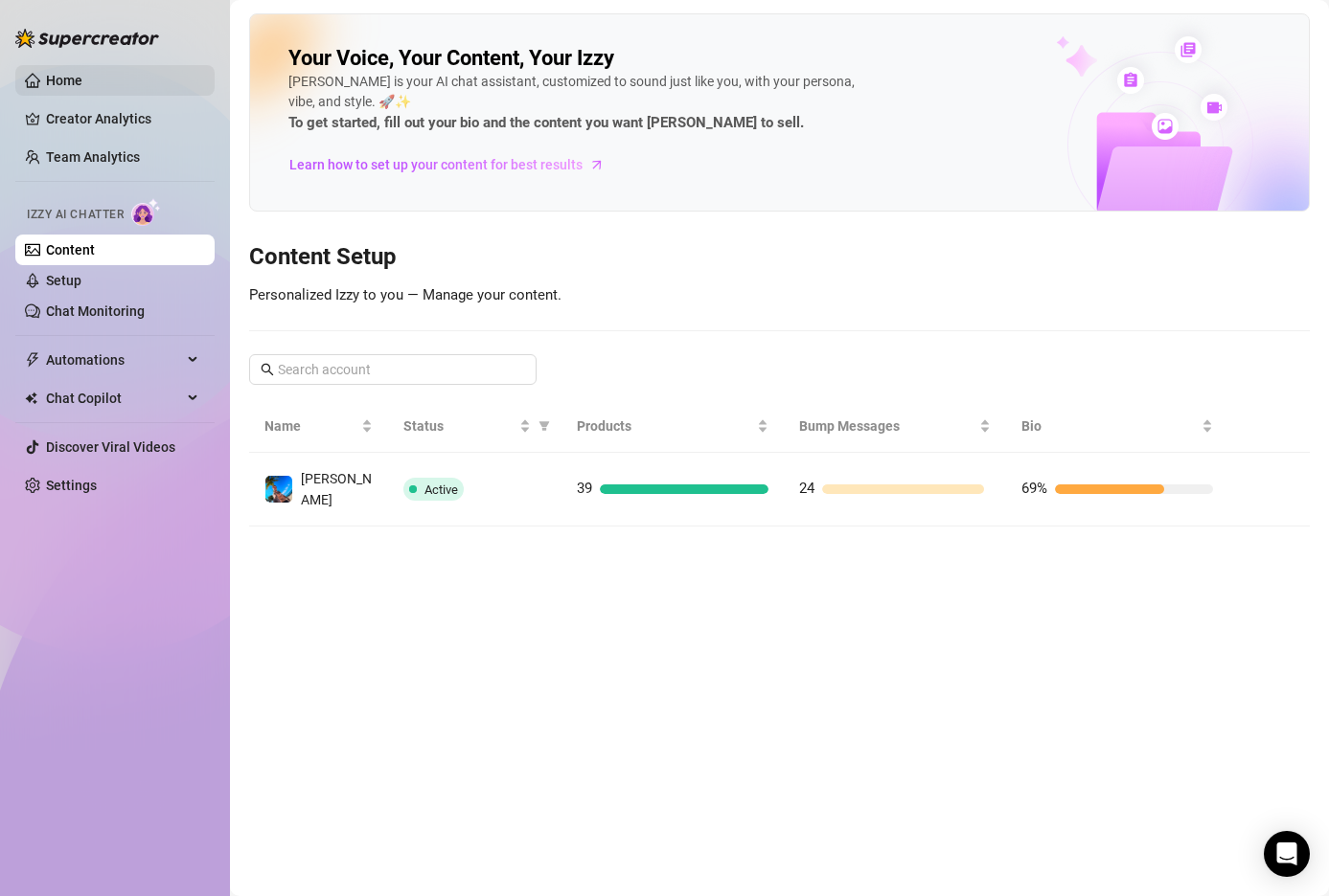
click at [82, 86] on link "Home" at bounding box center [64, 80] width 36 height 16
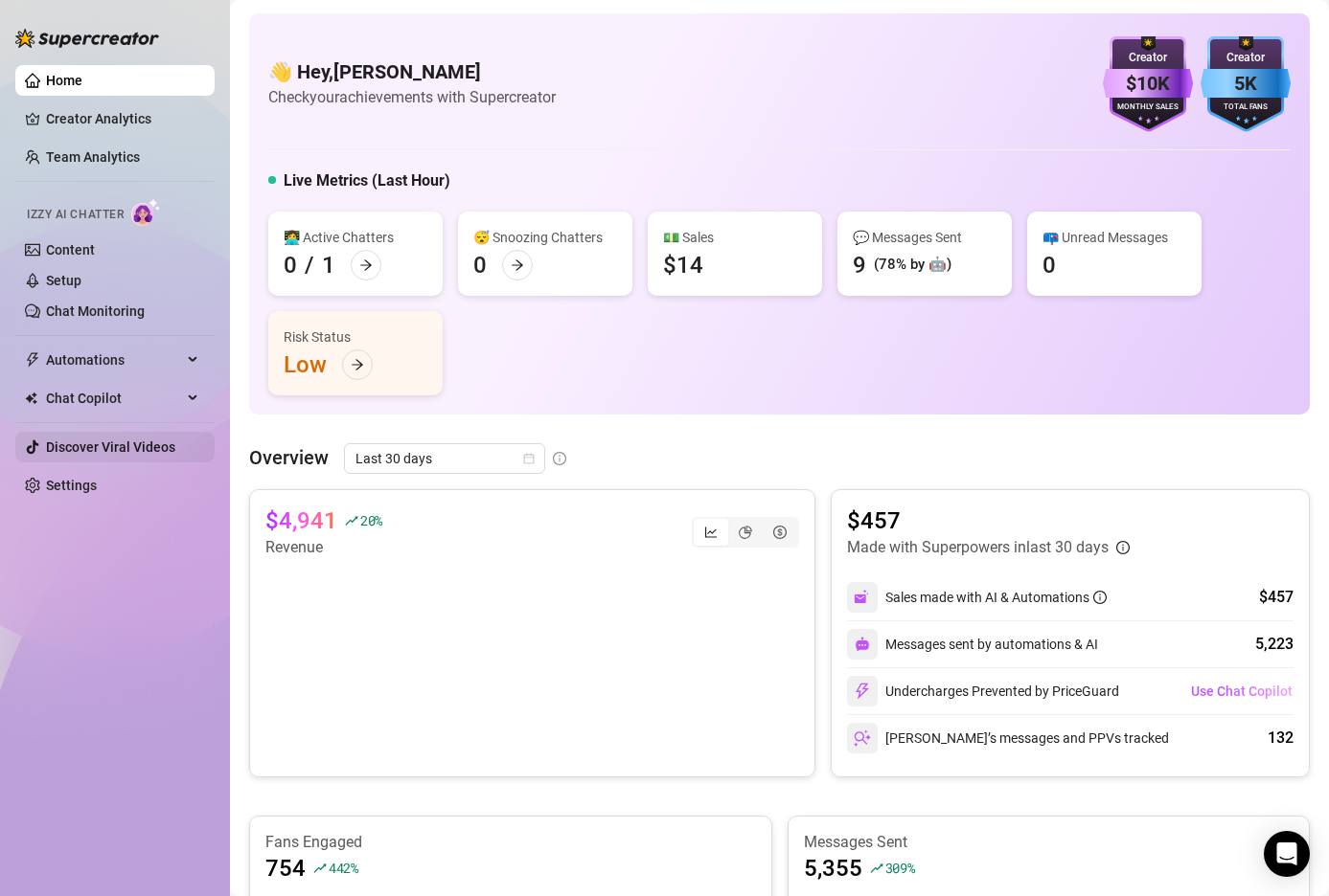
click at [96, 452] on link "Discover Viral Videos" at bounding box center [111, 447] width 129 height 16
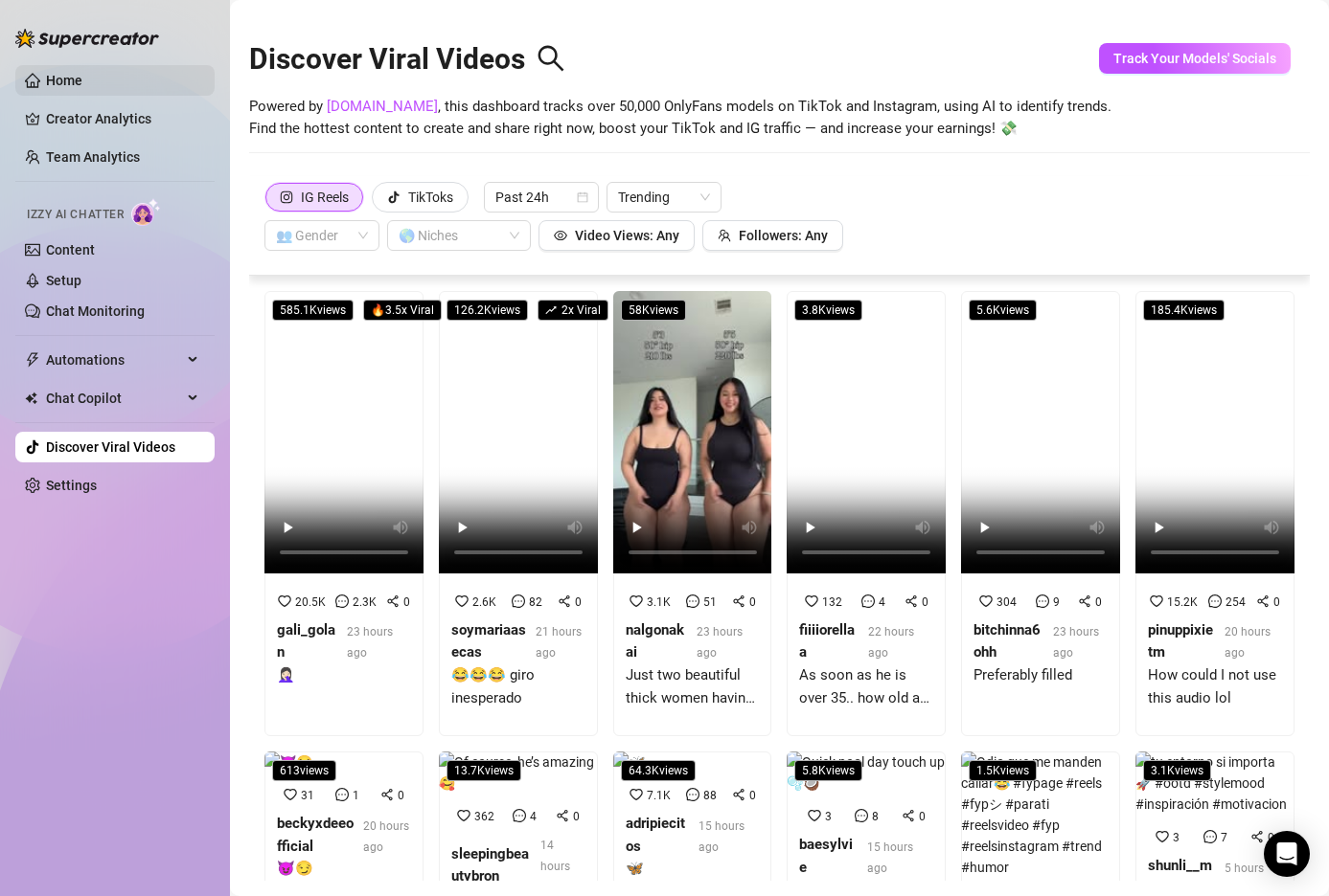
click at [62, 72] on link "Home" at bounding box center [64, 80] width 36 height 16
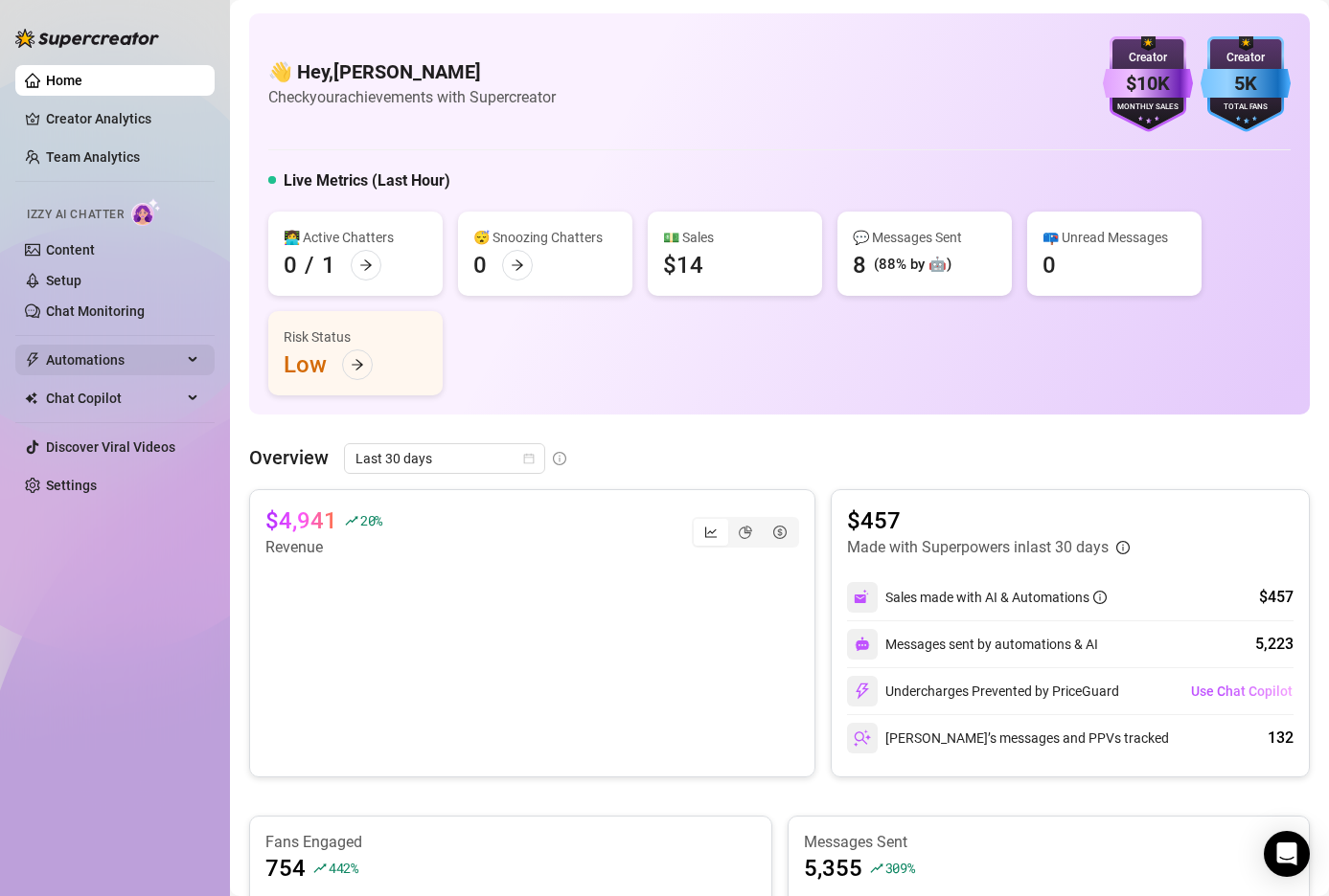
click at [115, 365] on span "Automations" at bounding box center [114, 359] width 136 height 30
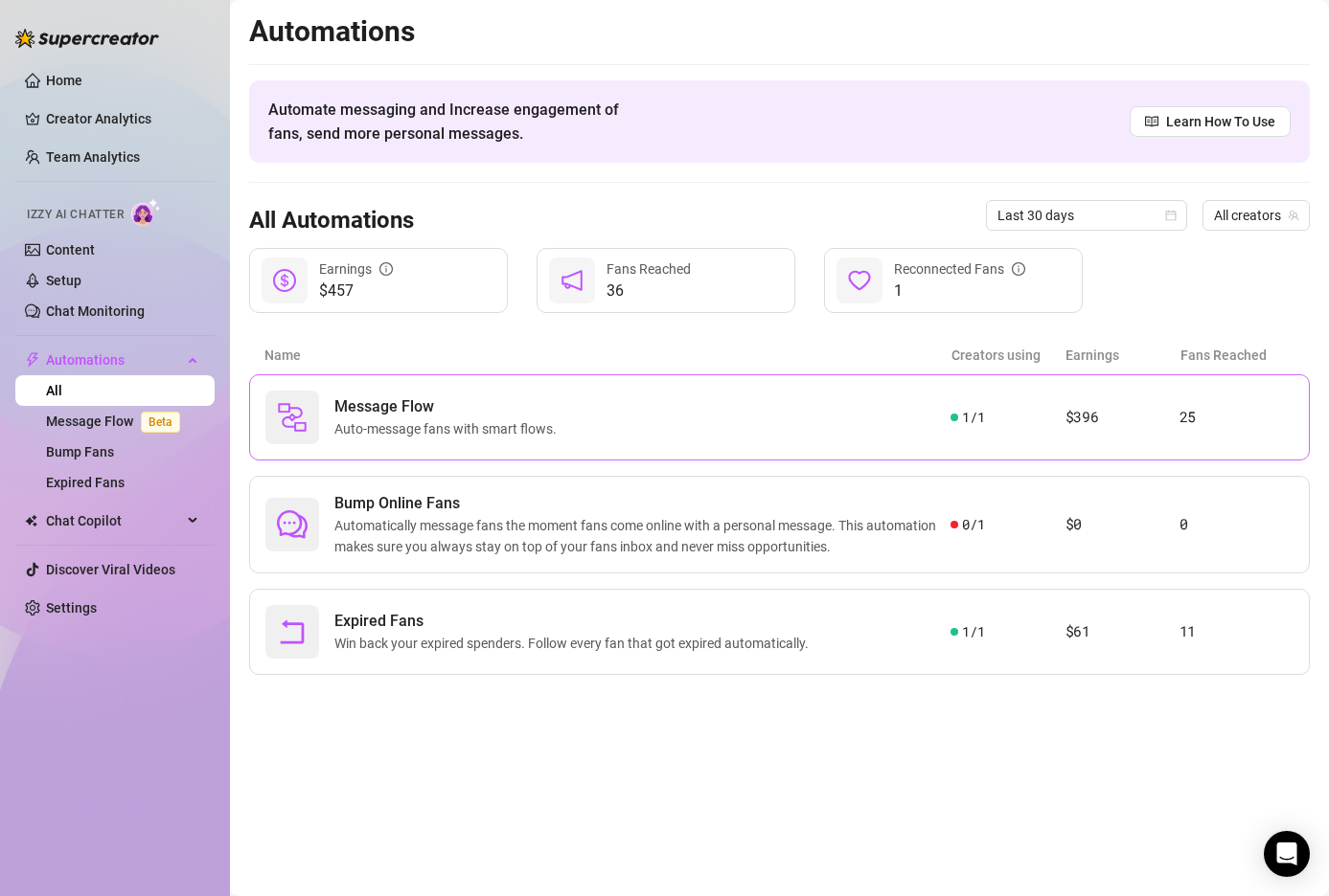
click at [553, 412] on span "Message Flow" at bounding box center [449, 406] width 230 height 22
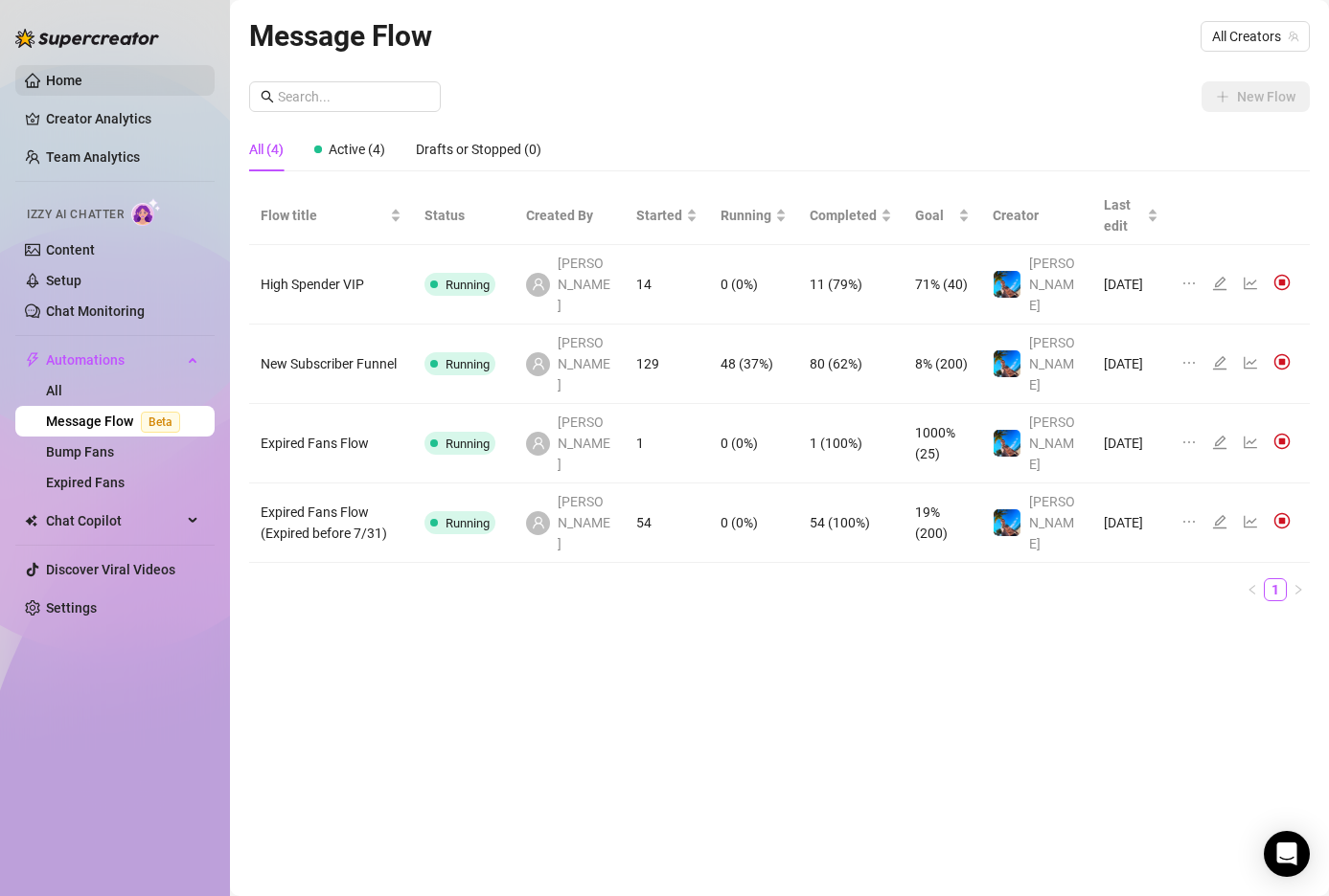
click at [81, 79] on link "Home" at bounding box center [64, 80] width 36 height 16
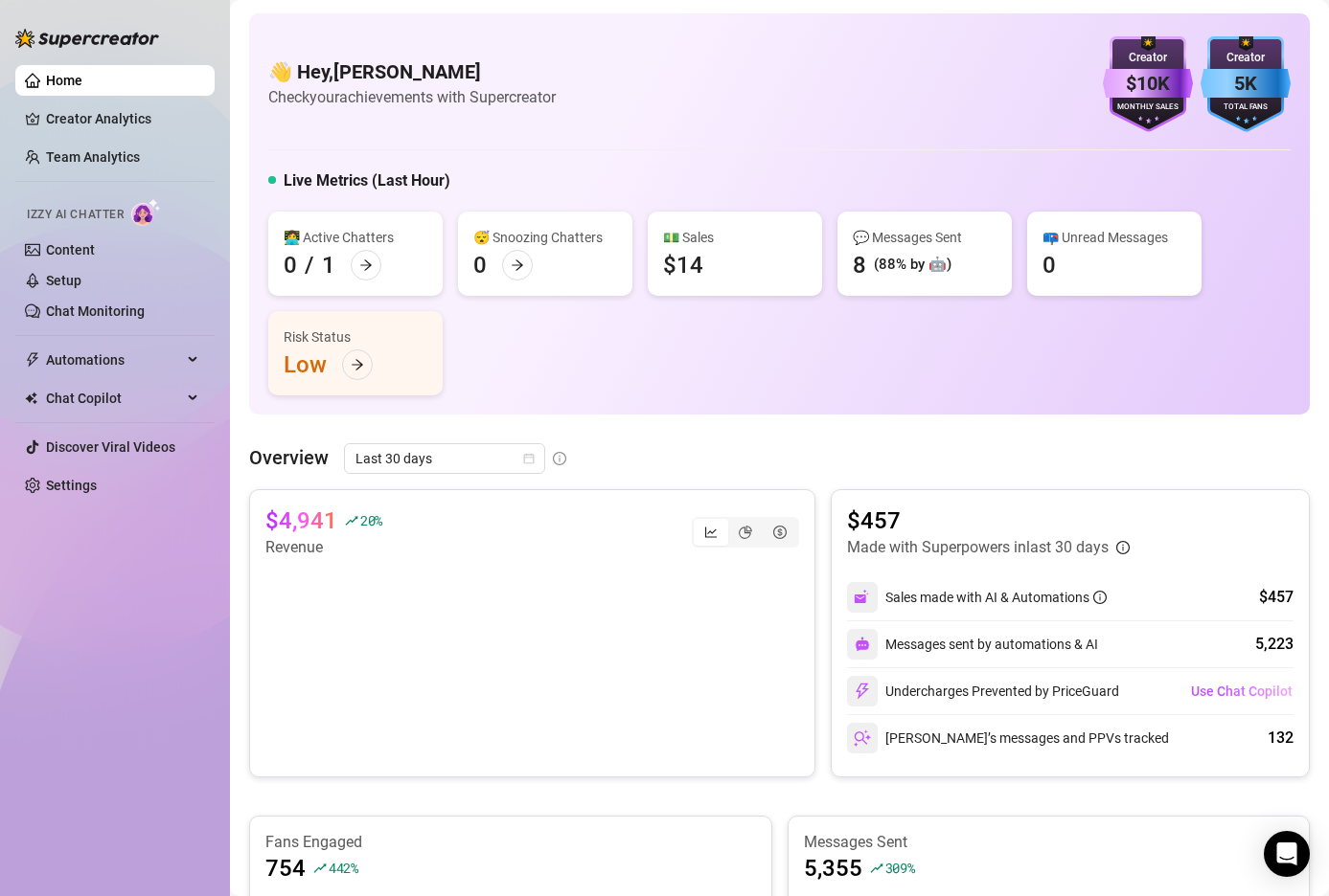
click at [251, 265] on div "👋 Hey, [PERSON_NAME] Check your achievements with Supercreator $10K Creator Mon…" at bounding box center [780, 214] width 1061 height 401
click at [136, 113] on link "Creator Analytics" at bounding box center [122, 118] width 154 height 30
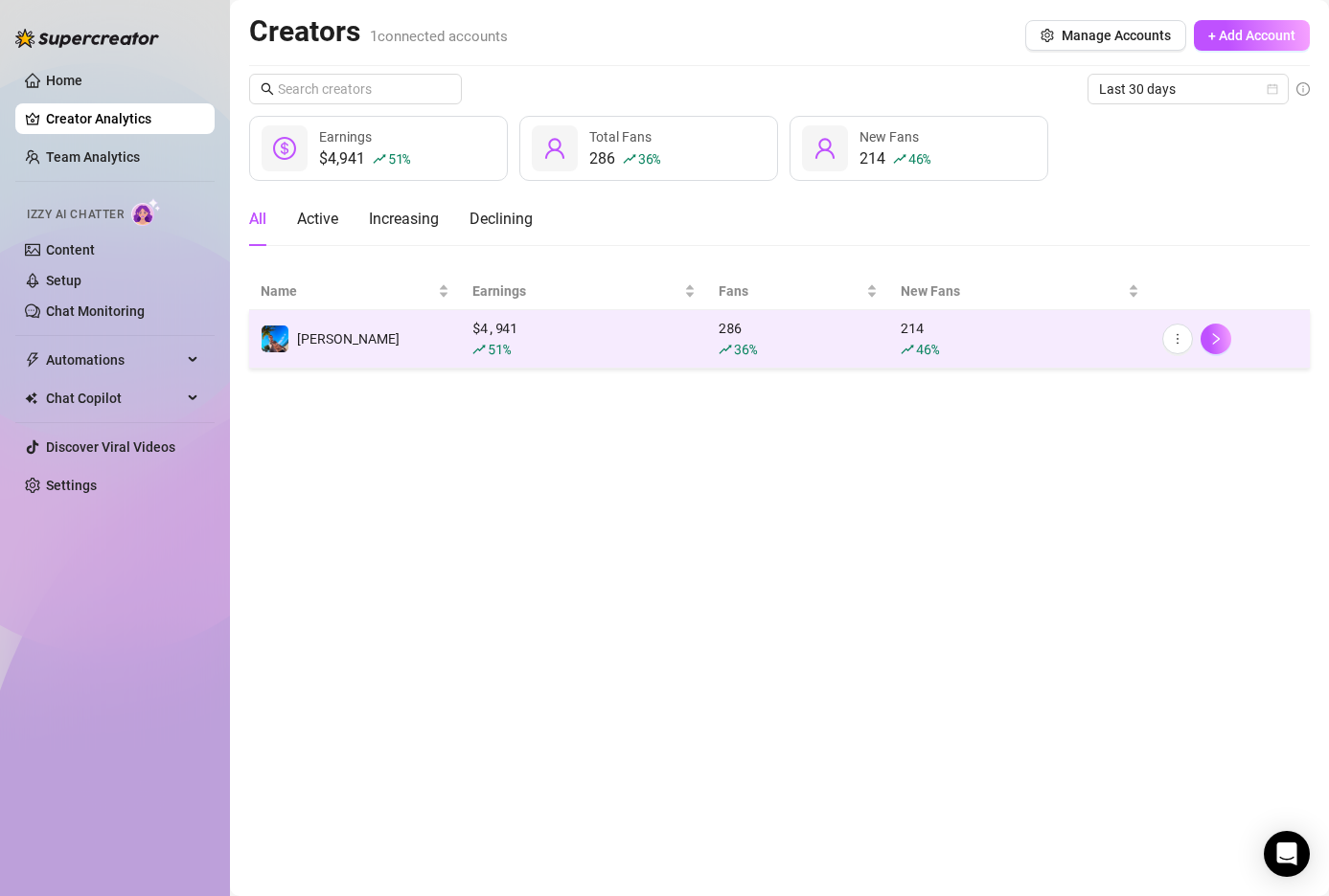
click at [618, 339] on div "51 %" at bounding box center [584, 350] width 223 height 22
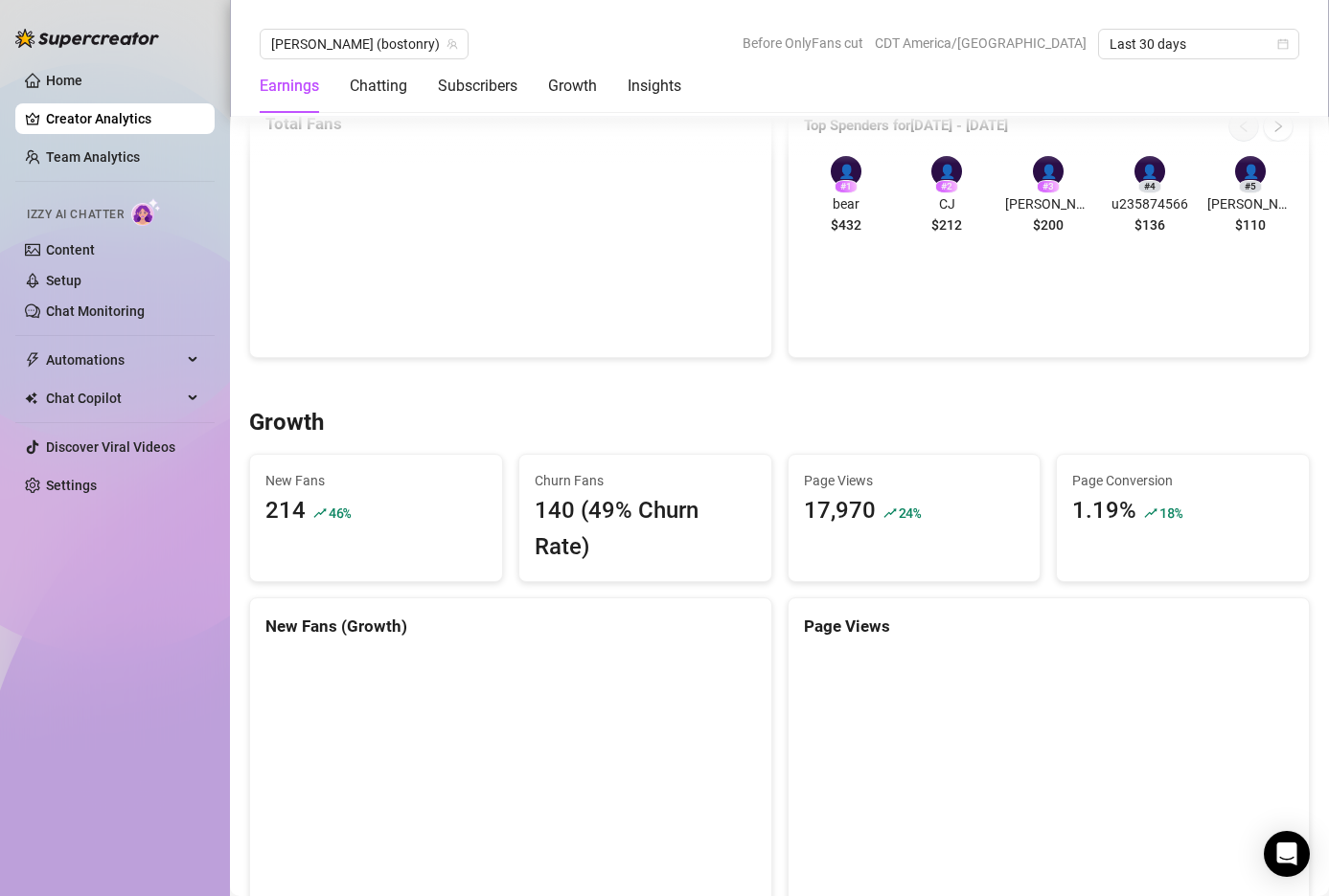
scroll to position [1082, 0]
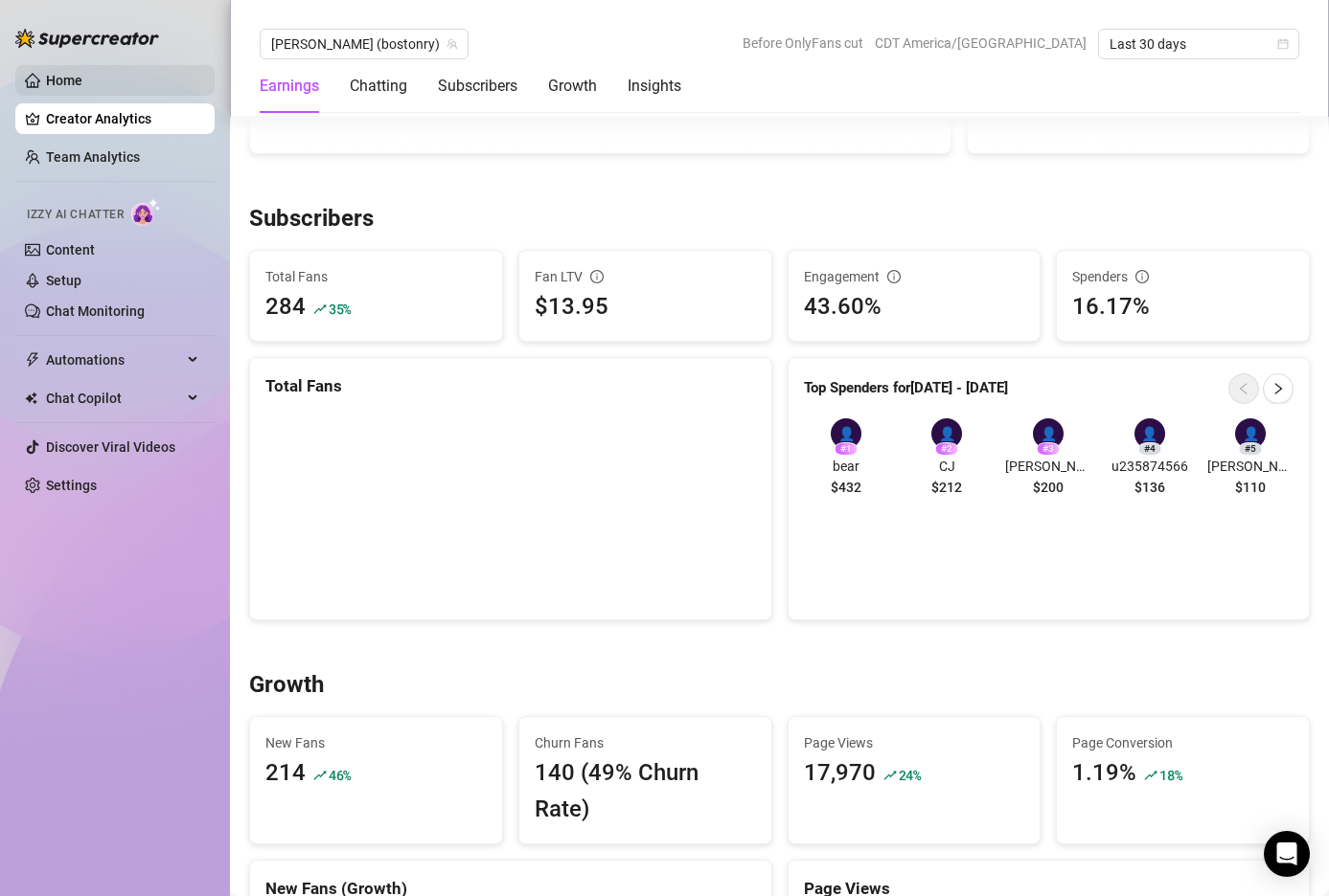
click at [71, 78] on link "Home" at bounding box center [64, 80] width 36 height 16
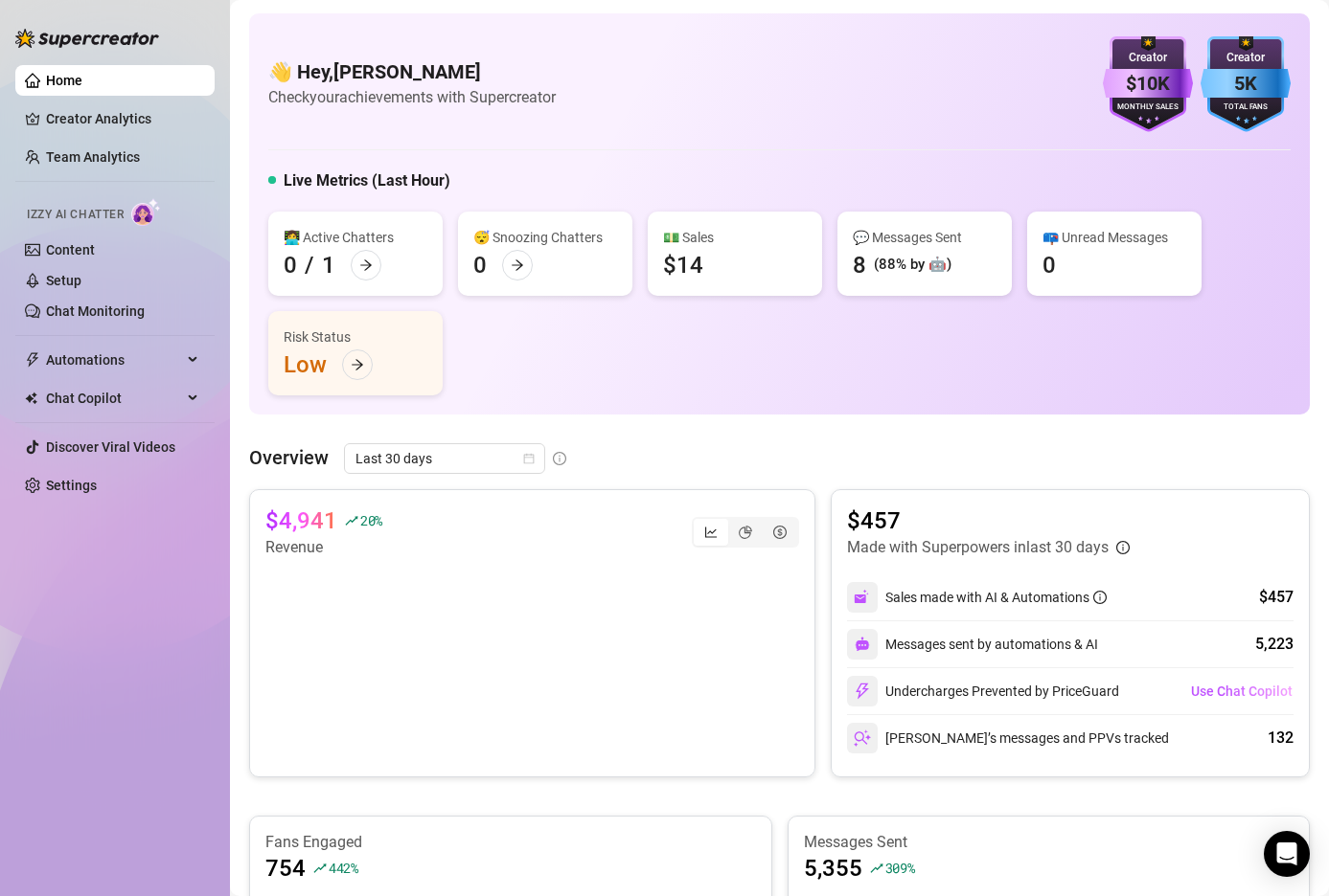
click at [785, 475] on div "Overview Last 30 days $4,941 20 % Revenue $457 Made with Superpowers in last 30…" at bounding box center [780, 784] width 1061 height 681
click at [102, 118] on link "Creator Analytics" at bounding box center [122, 118] width 154 height 30
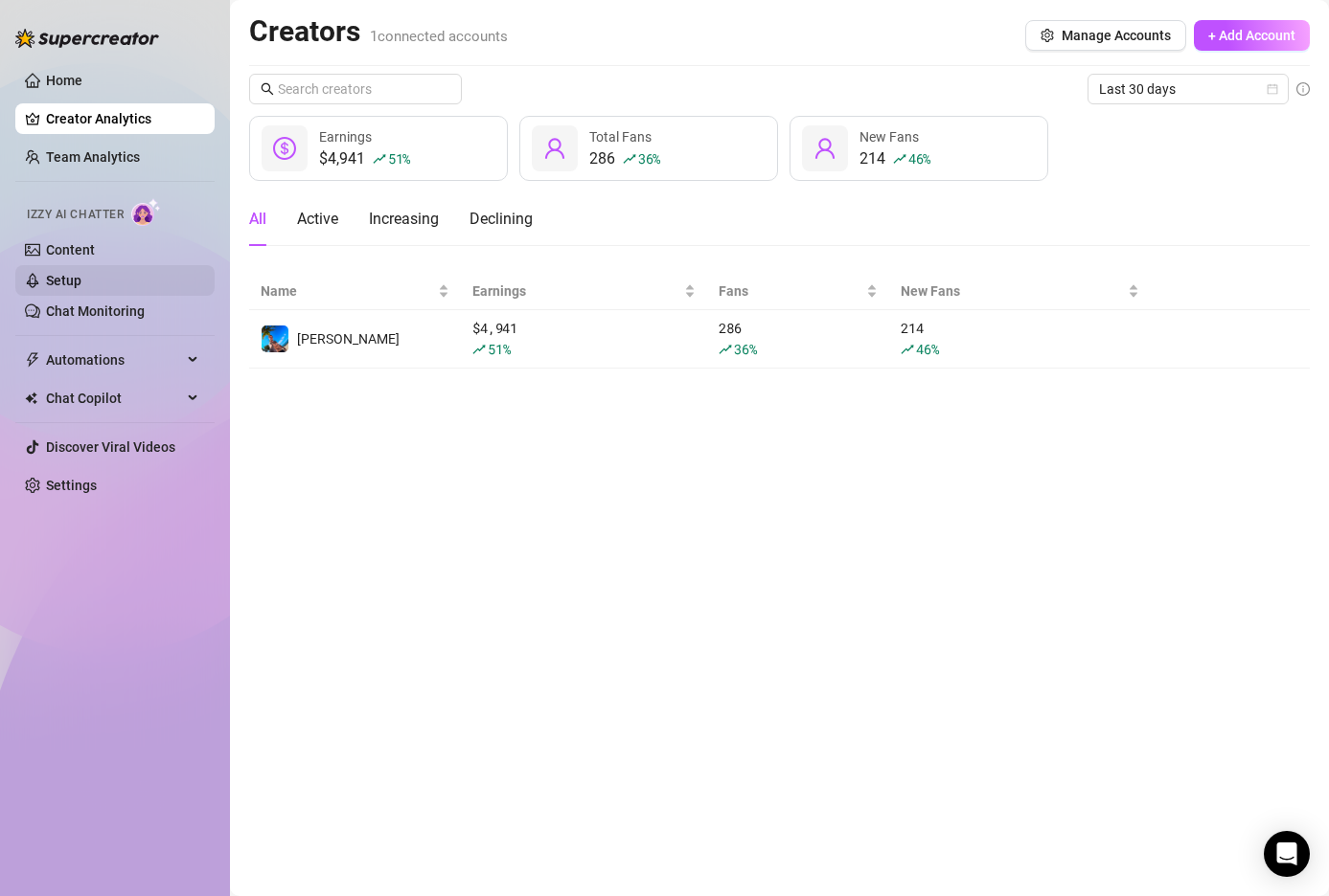
click at [57, 277] on link "Setup" at bounding box center [64, 281] width 35 height 16
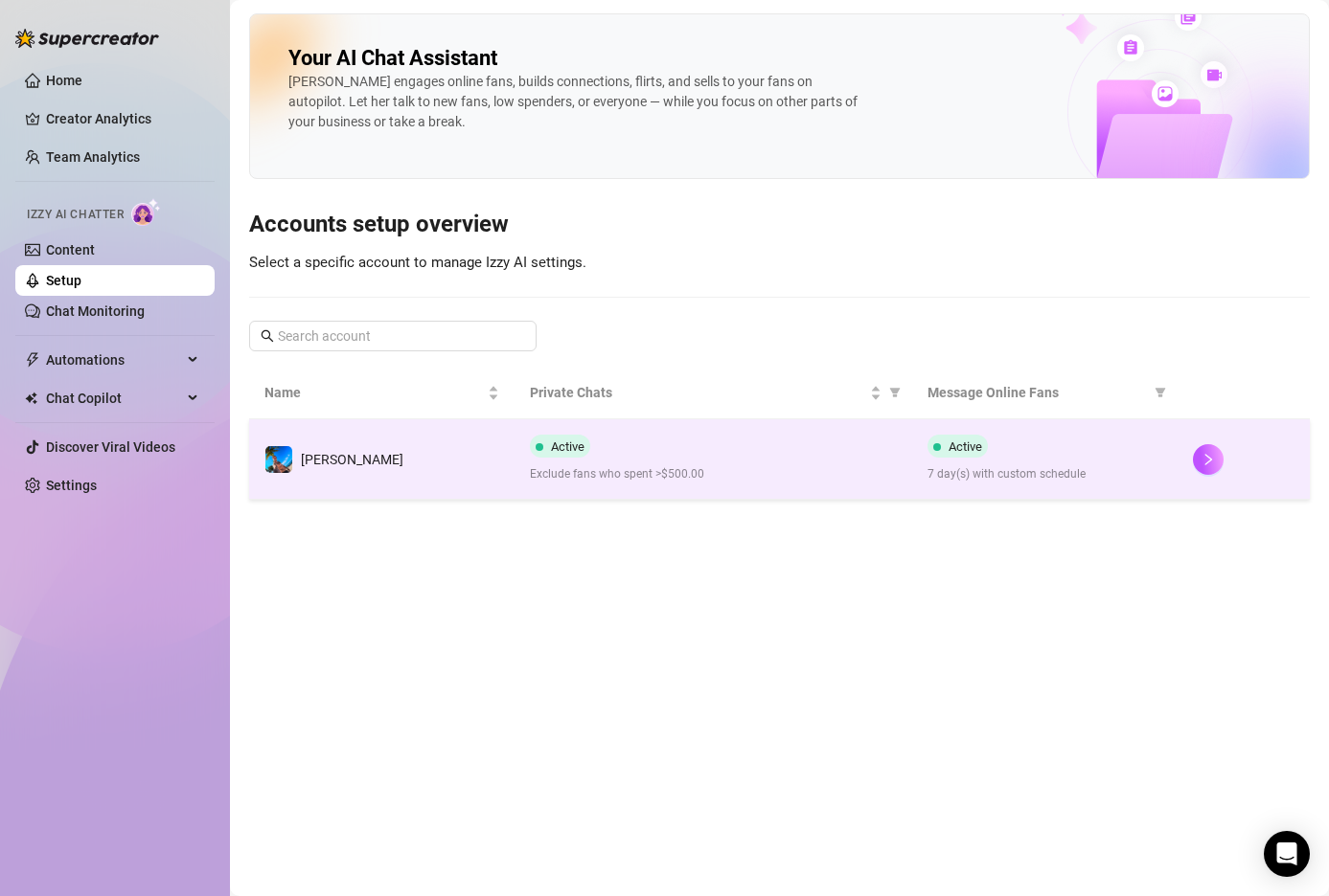
click at [449, 470] on td "[PERSON_NAME]" at bounding box center [382, 460] width 265 height 80
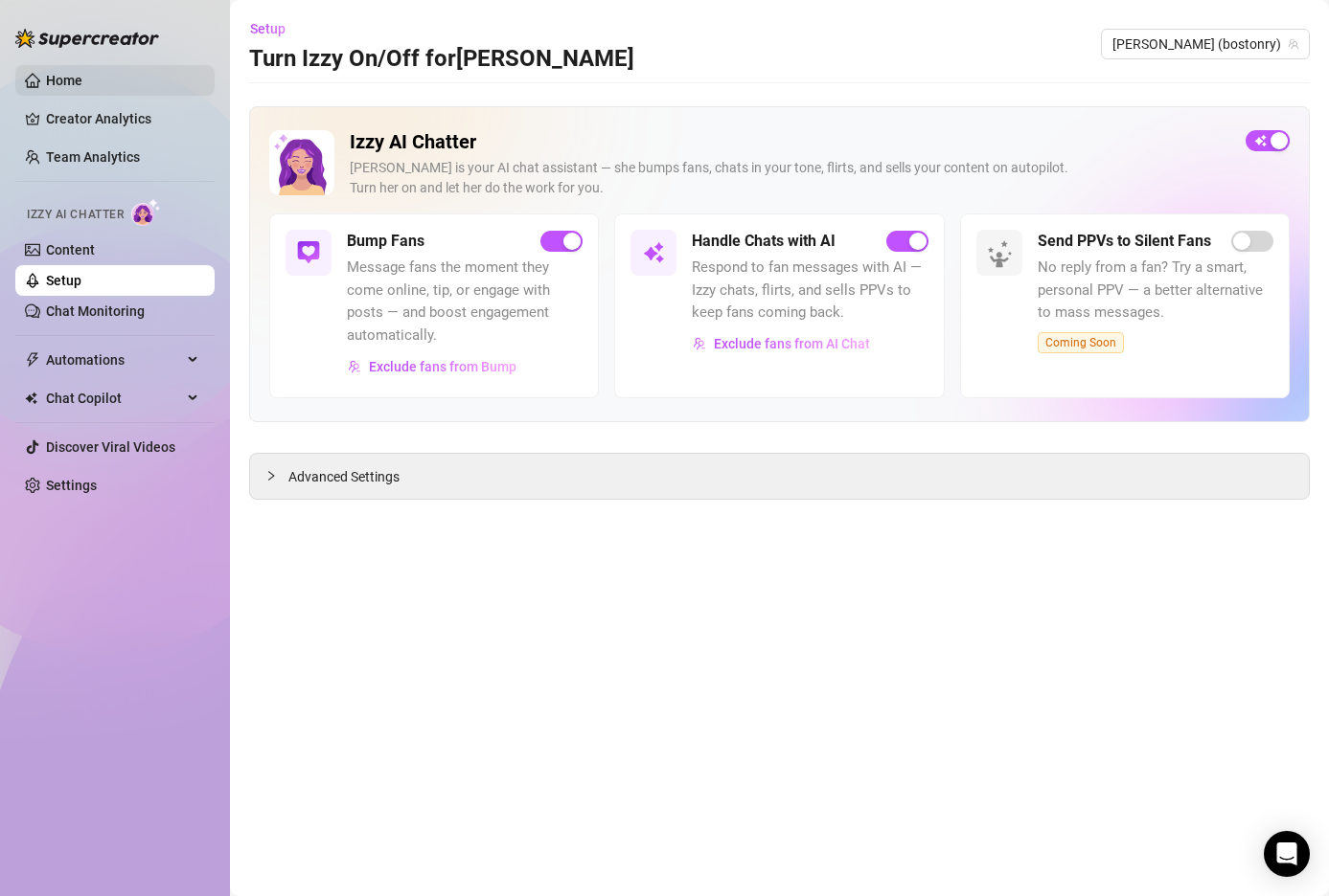
click at [55, 74] on link "Home" at bounding box center [64, 80] width 36 height 16
